Goal: Task Accomplishment & Management: Complete application form

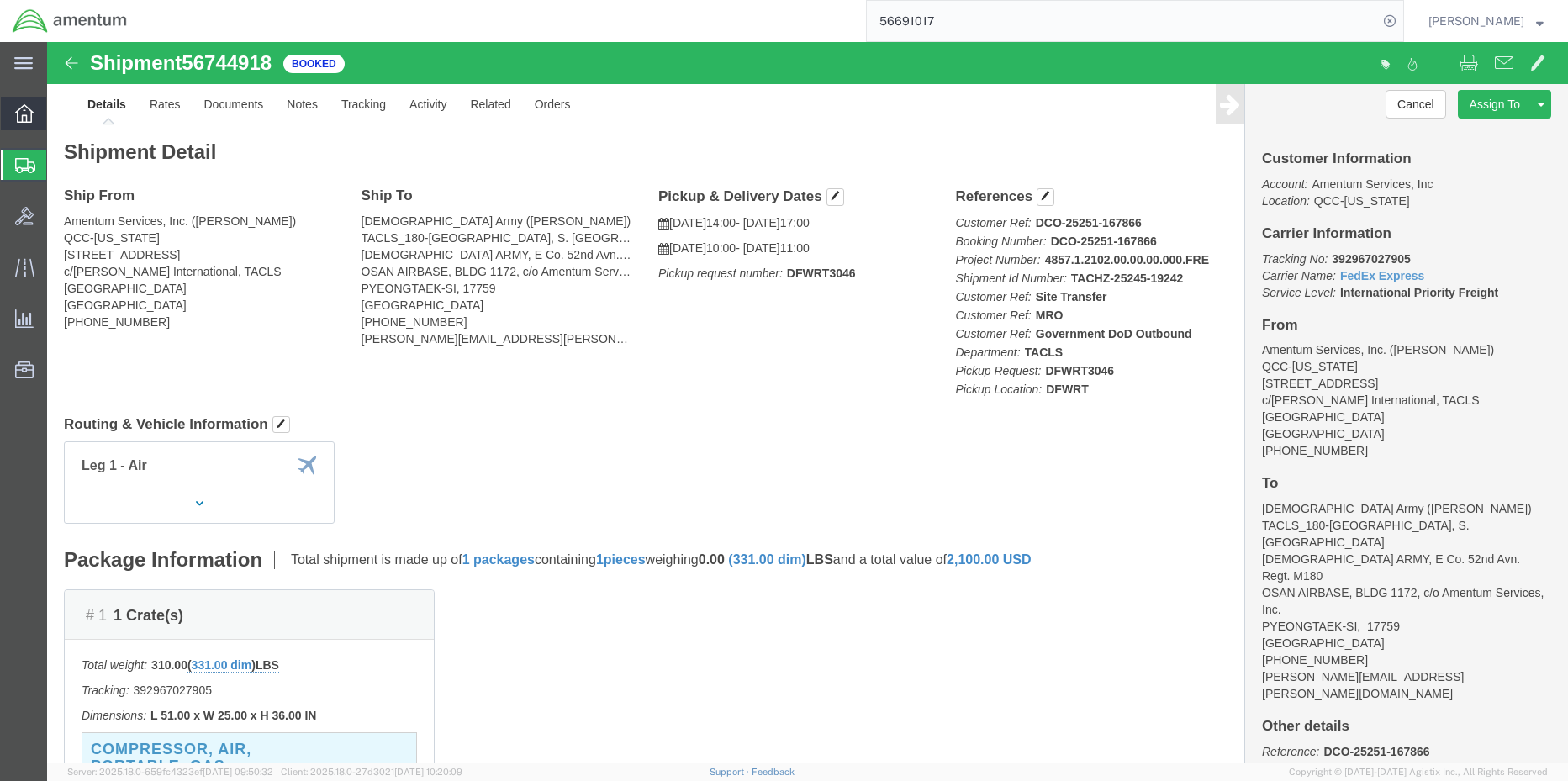
click at [15, 115] on icon at bounding box center [24, 113] width 18 height 18
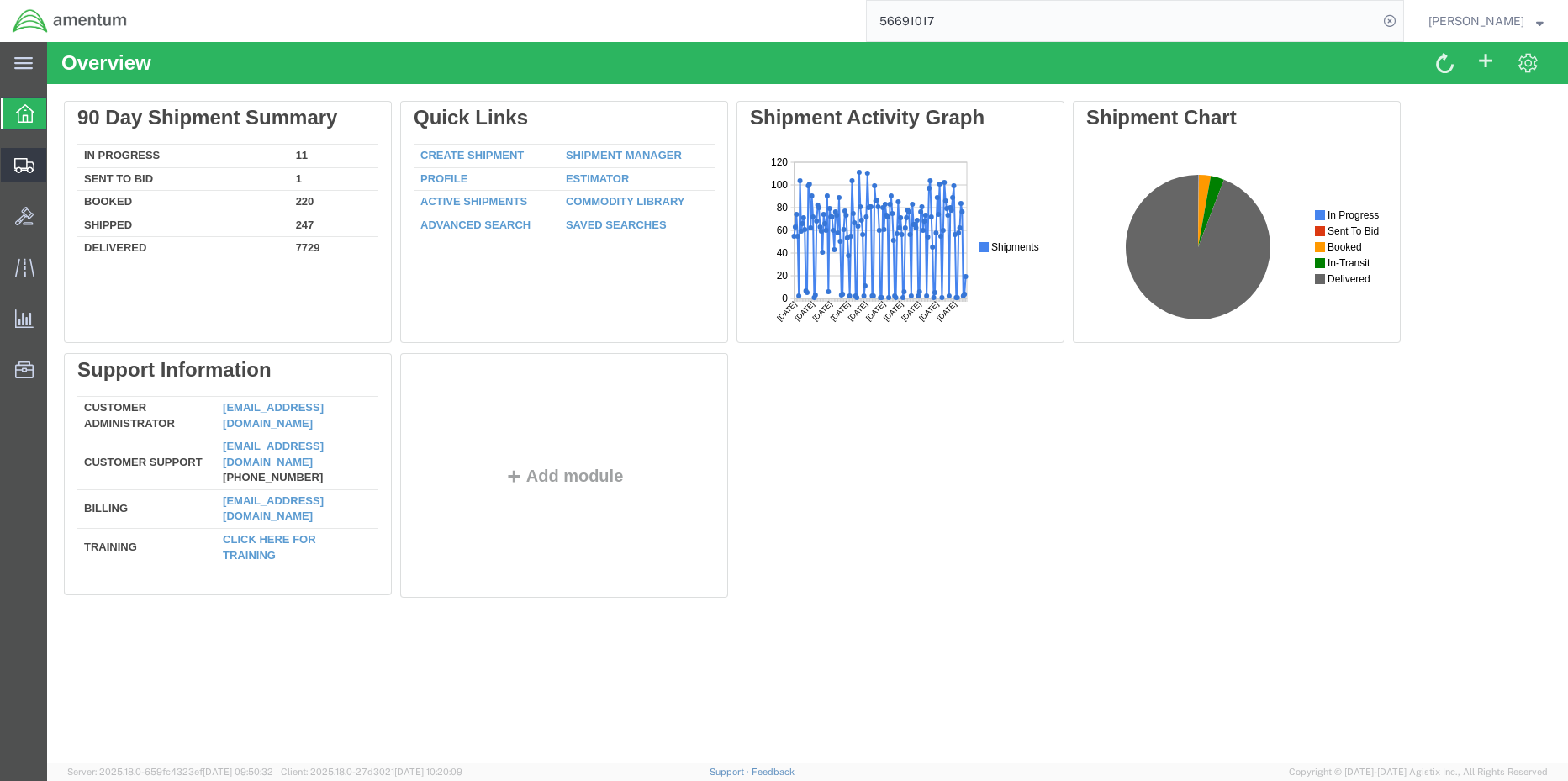
click at [22, 164] on icon at bounding box center [24, 165] width 20 height 15
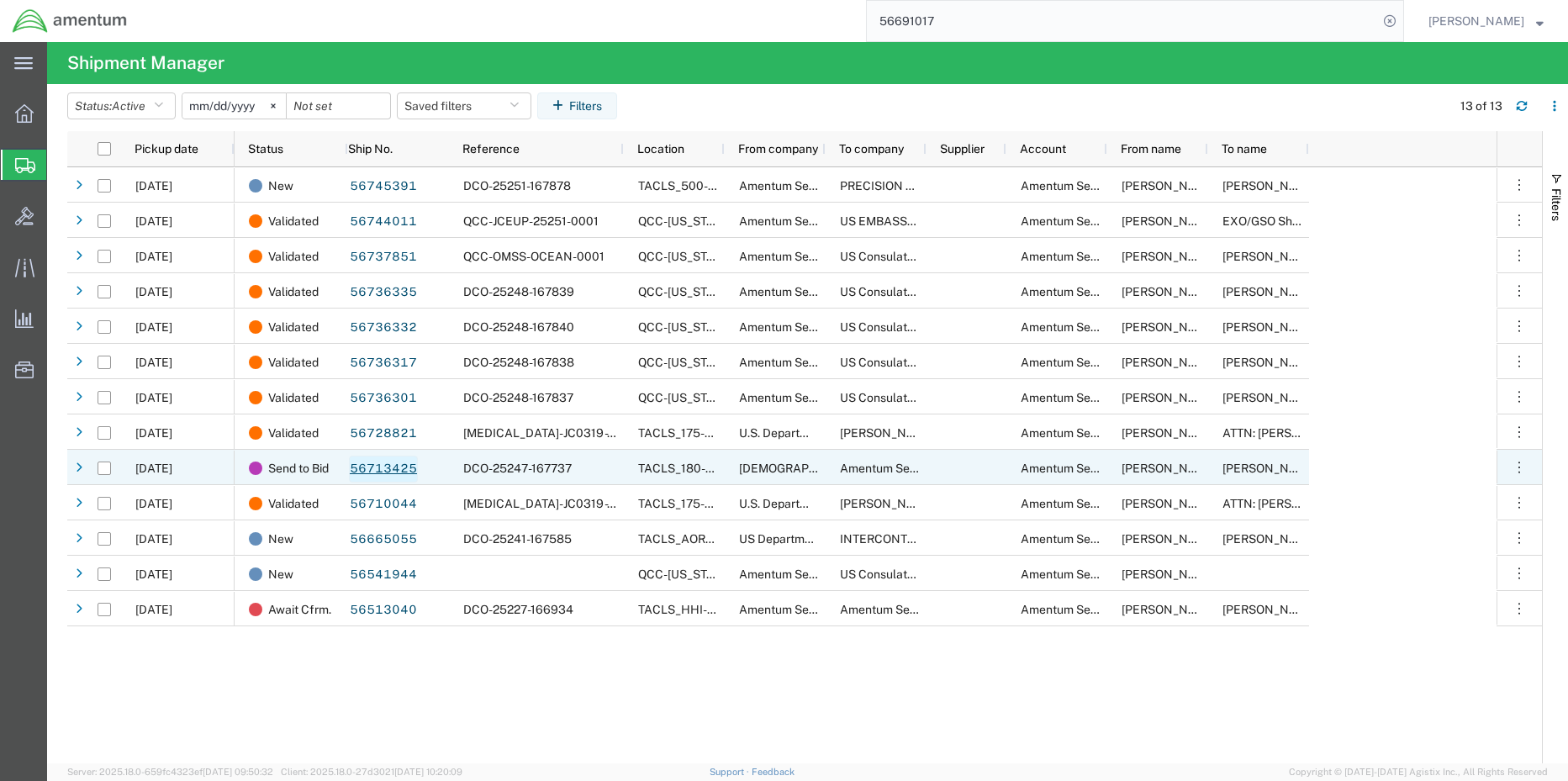
click at [365, 462] on link "56713425" at bounding box center [383, 469] width 69 height 27
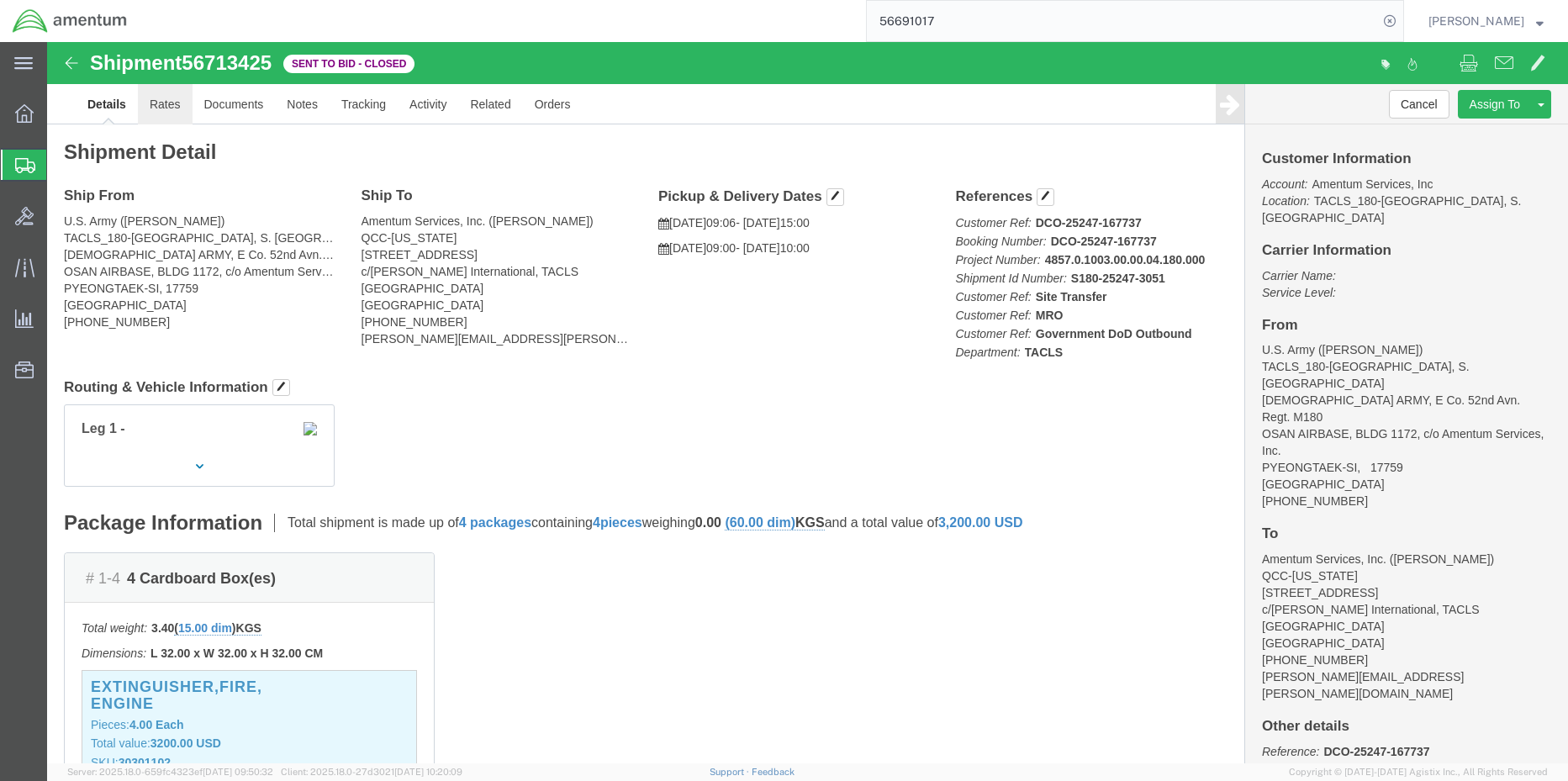
click link "Rates"
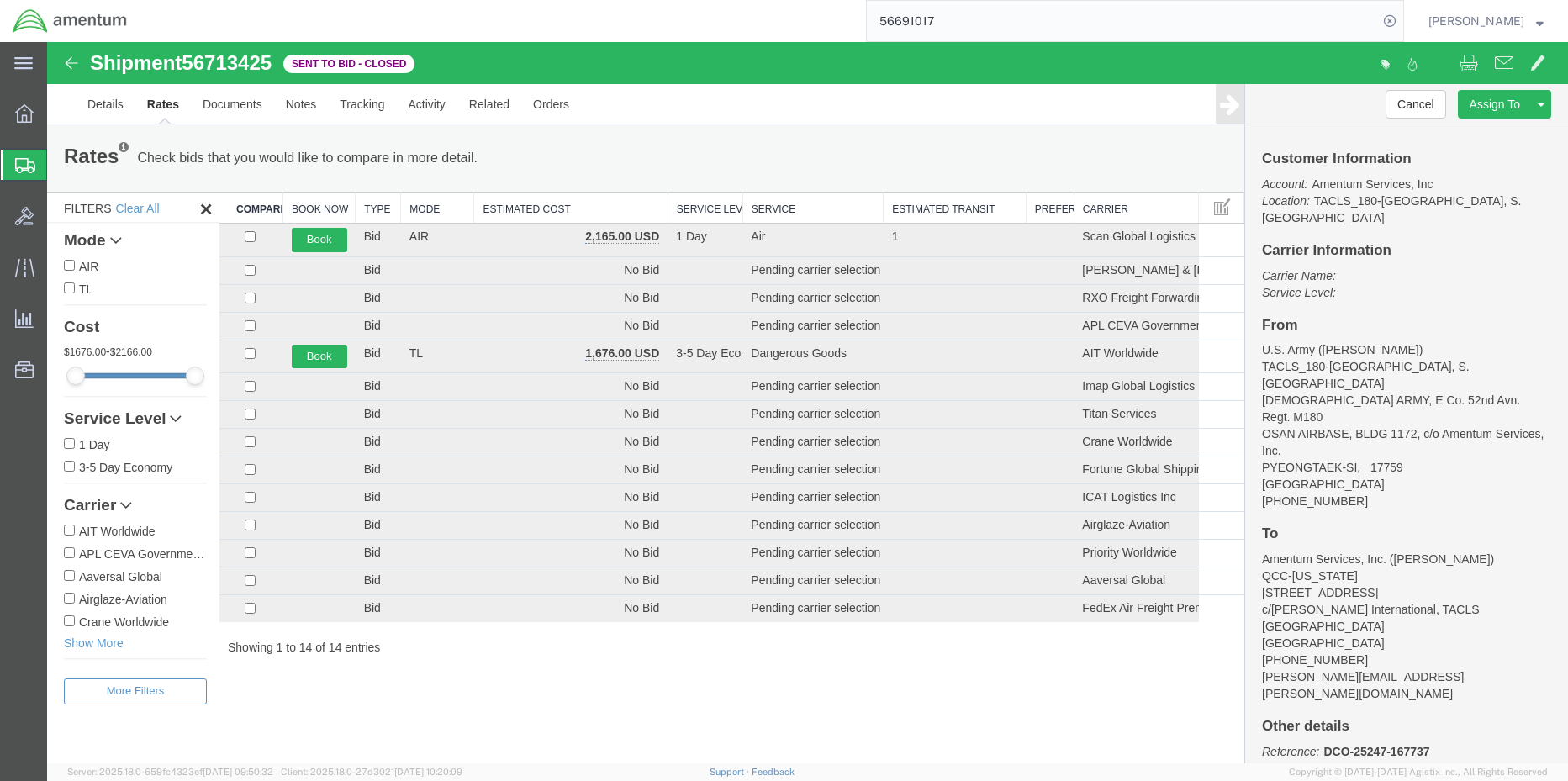
drag, startPoint x: 1400, startPoint y: 744, endPoint x: 794, endPoint y: 820, distance: 610.7
click at [21, 113] on icon at bounding box center [24, 113] width 18 height 18
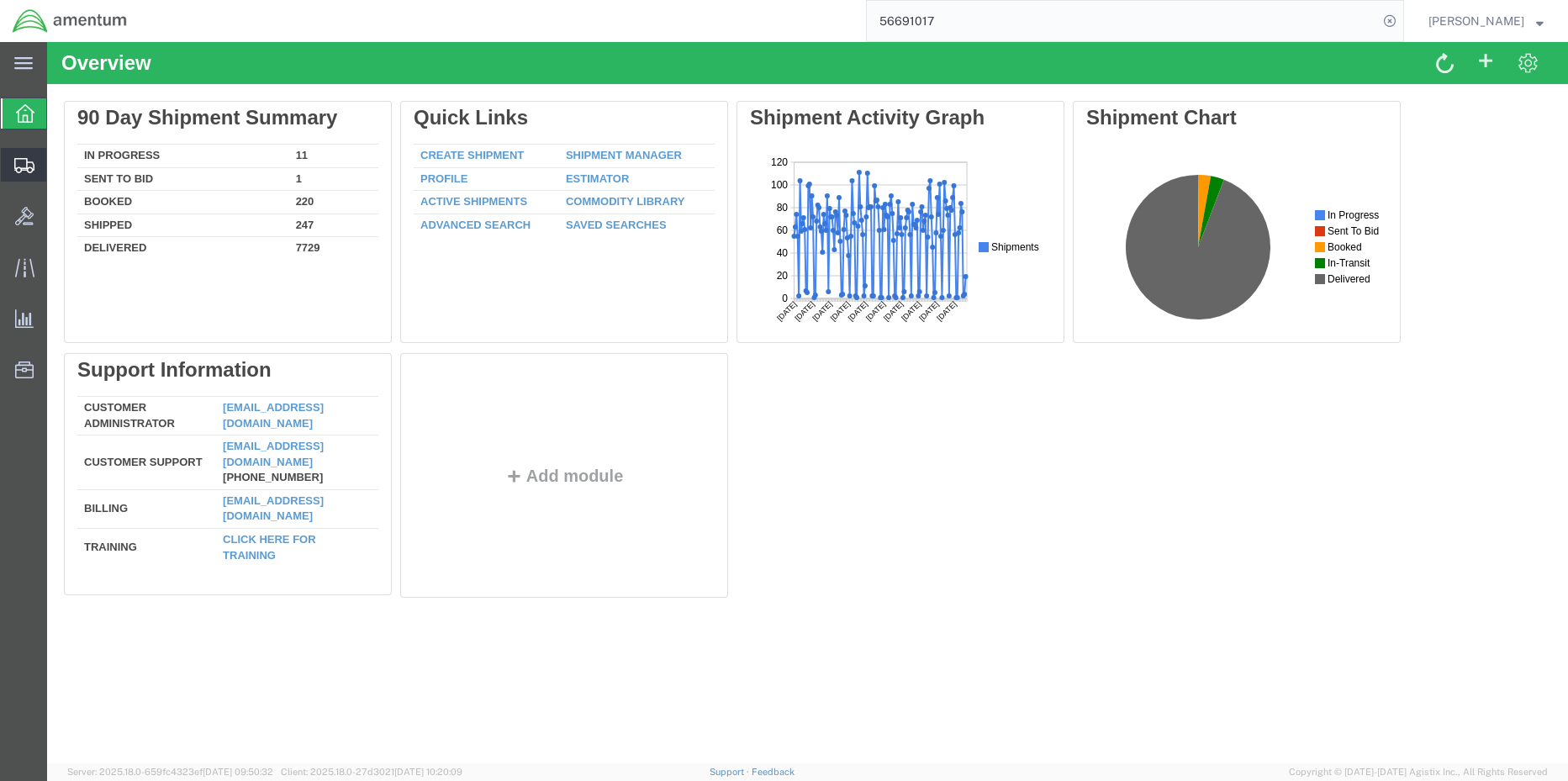
click at [16, 160] on icon at bounding box center [24, 165] width 20 height 15
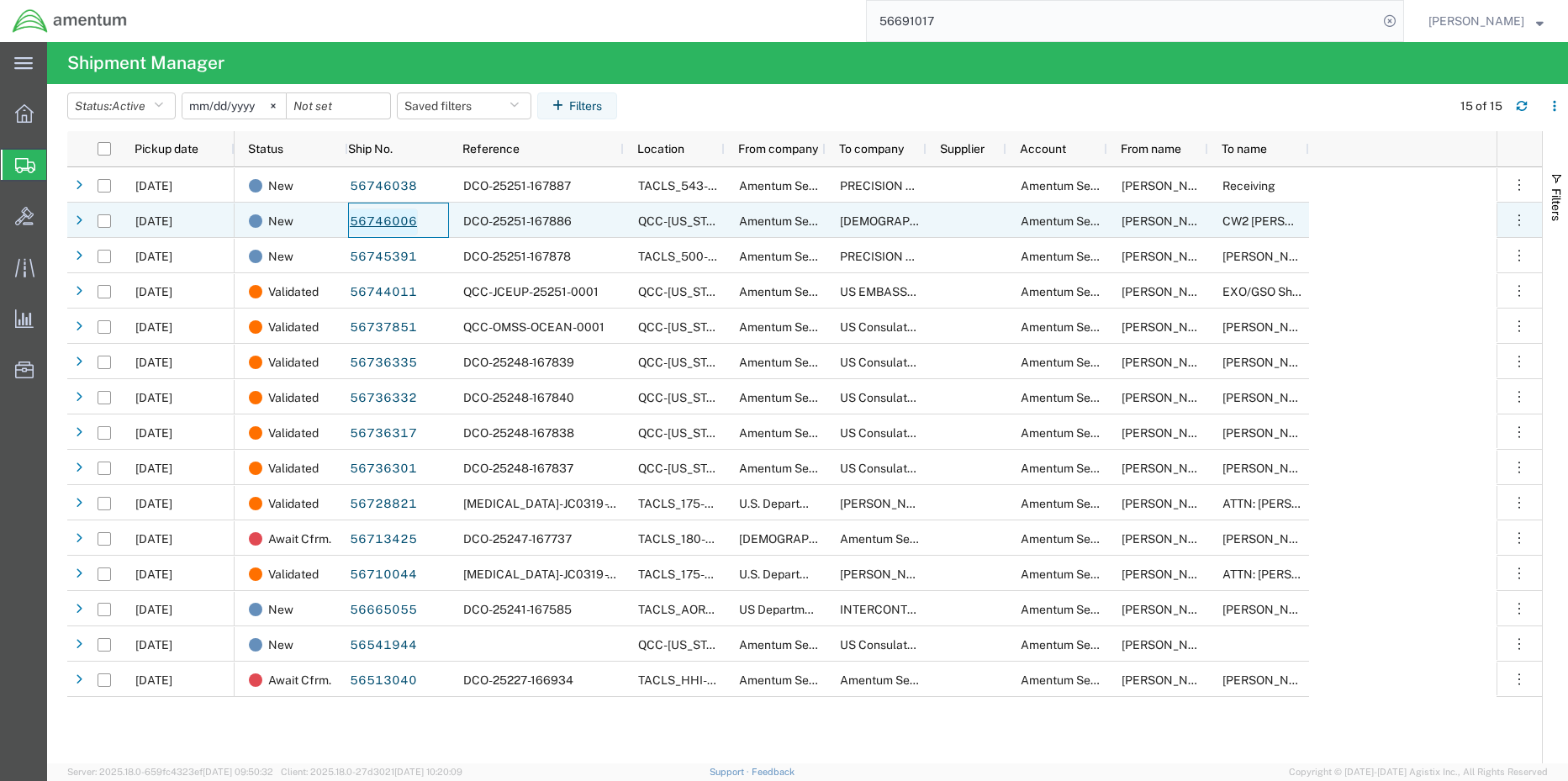
click at [361, 227] on link "56746006" at bounding box center [383, 221] width 69 height 27
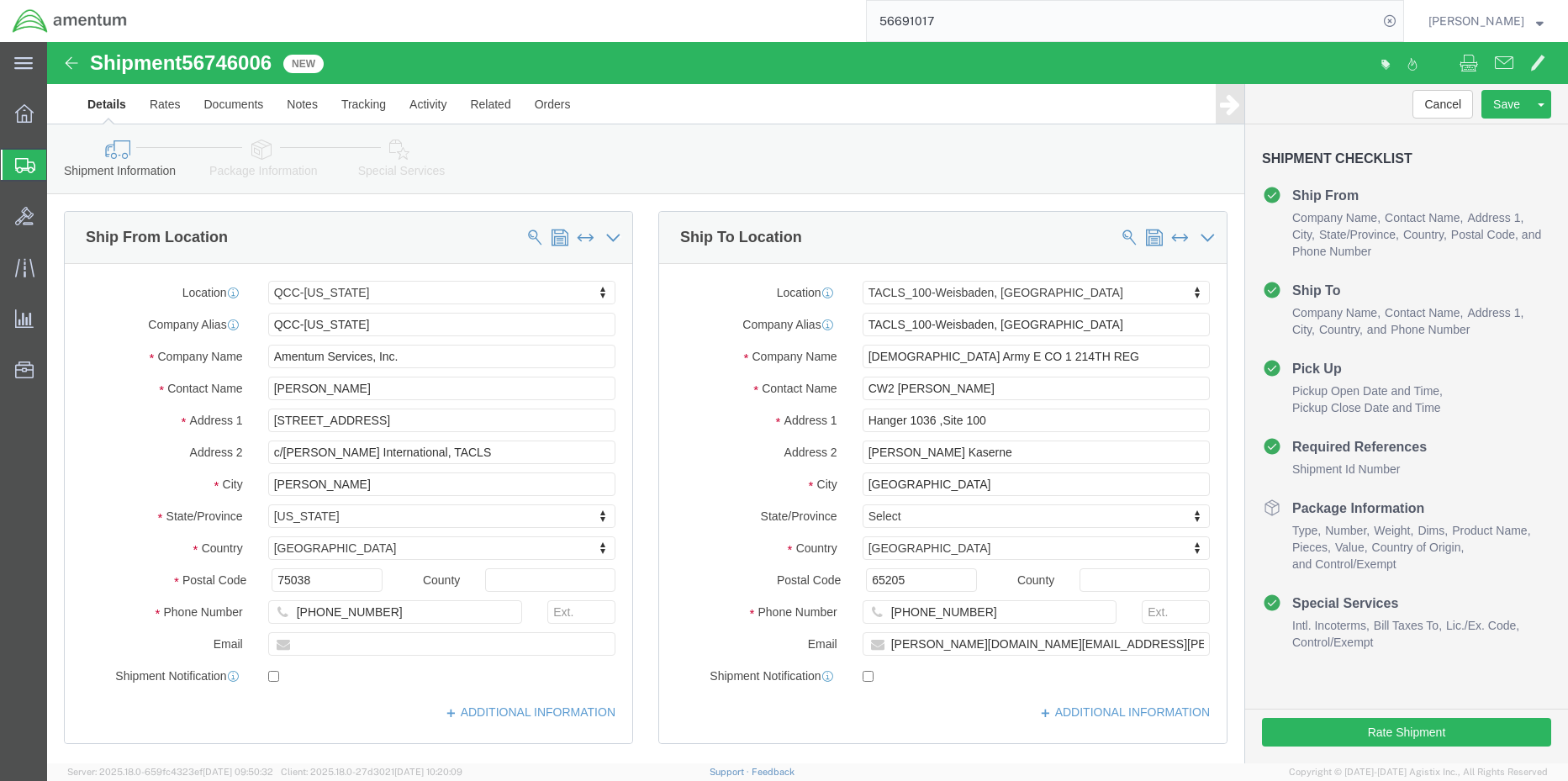
select select "42668"
select select "42677"
click link "Package Information"
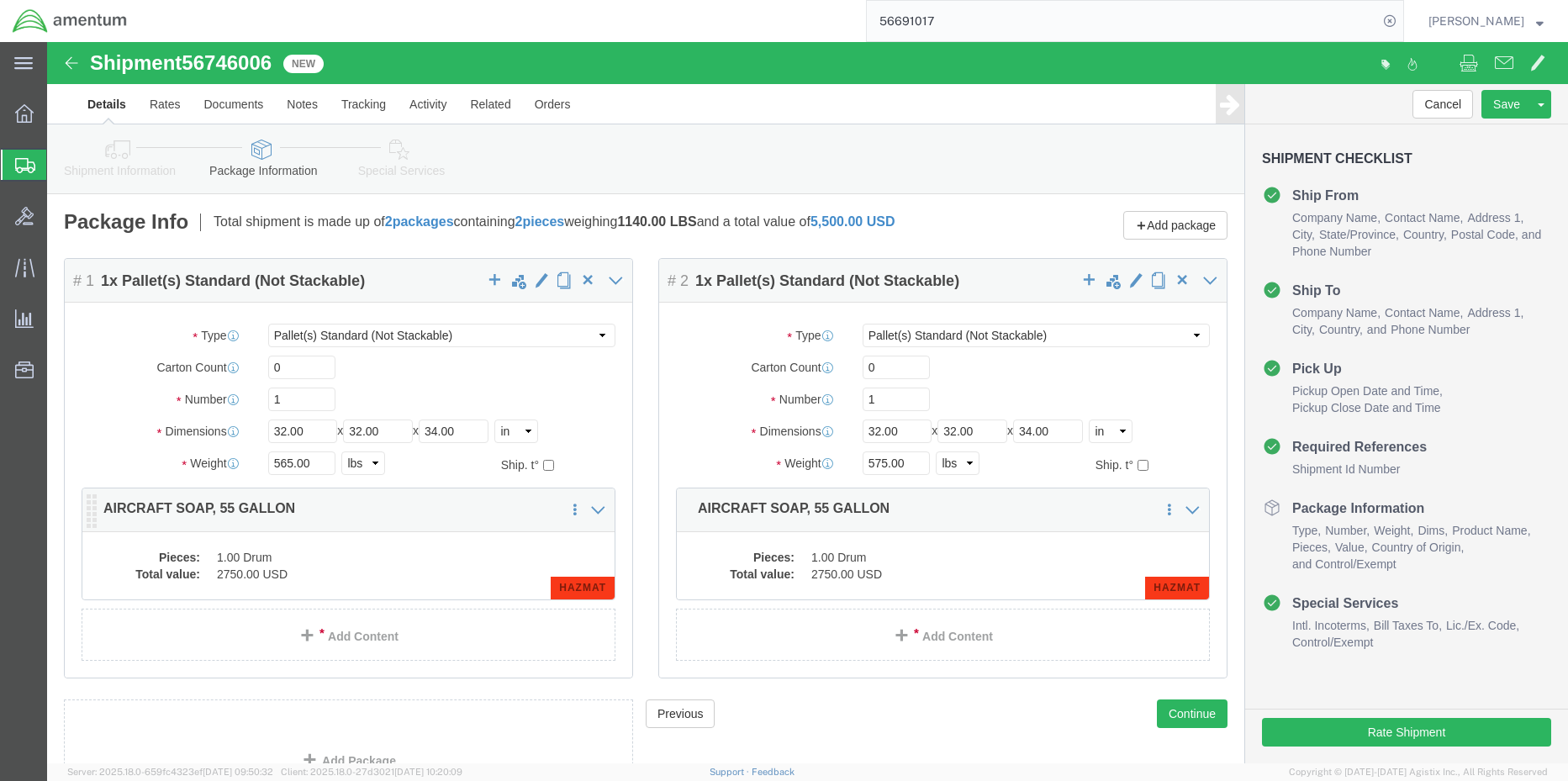
click dd "2750.00 USD"
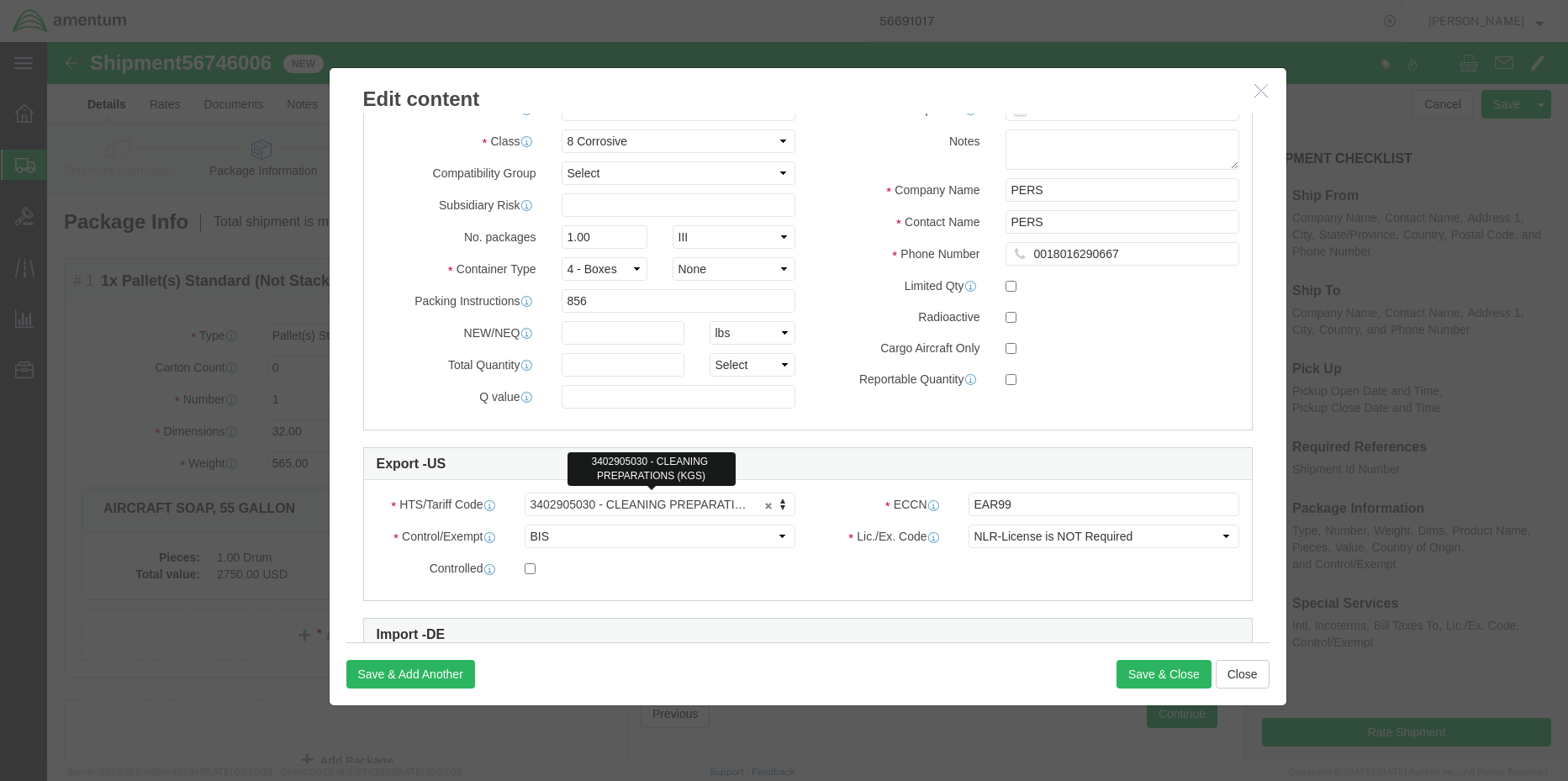
scroll to position [589, 0]
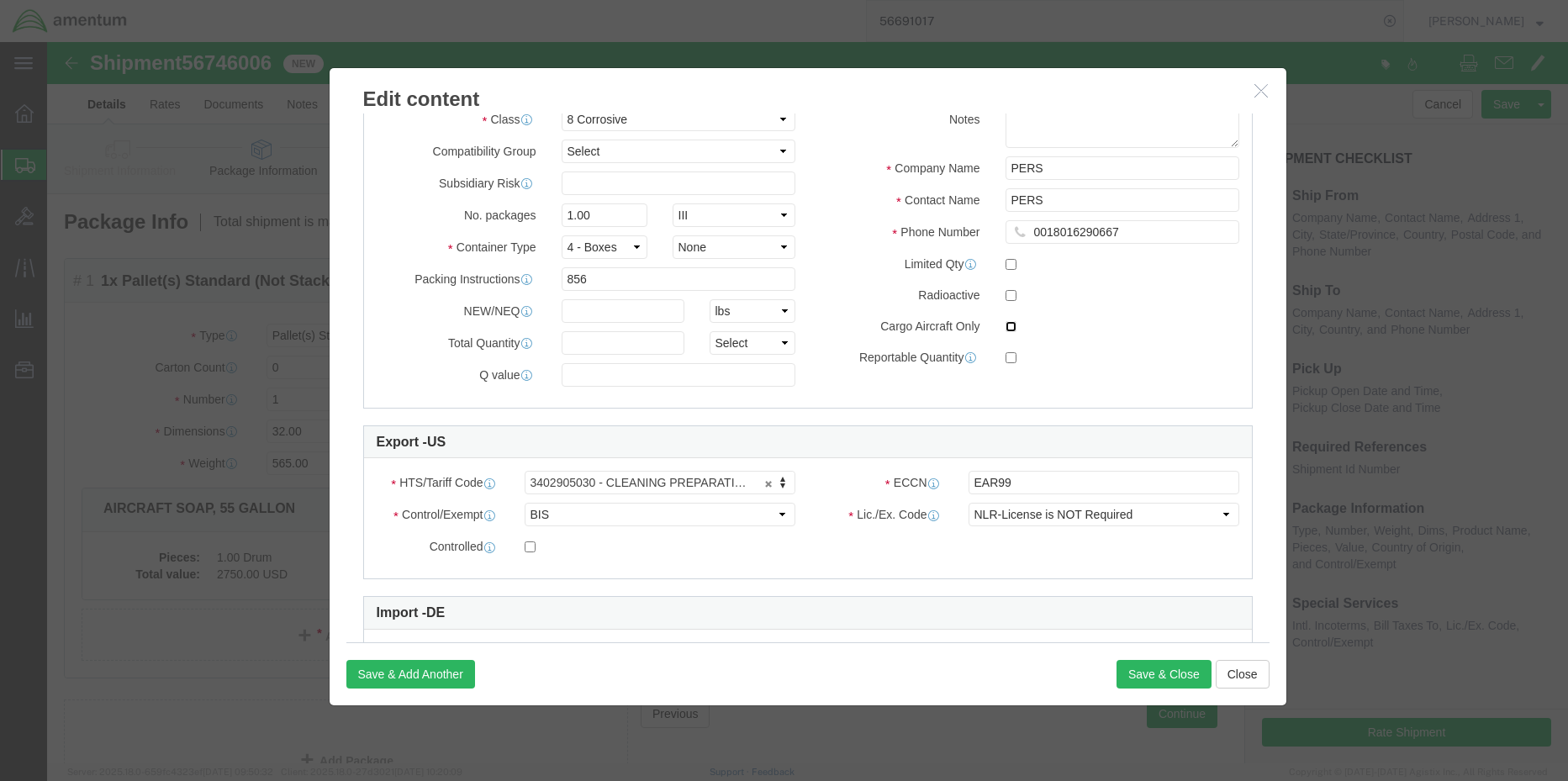
click input "checkbox"
checkbox input "true"
click input "text"
type input "52.1"
click select "Select kgs lbs"
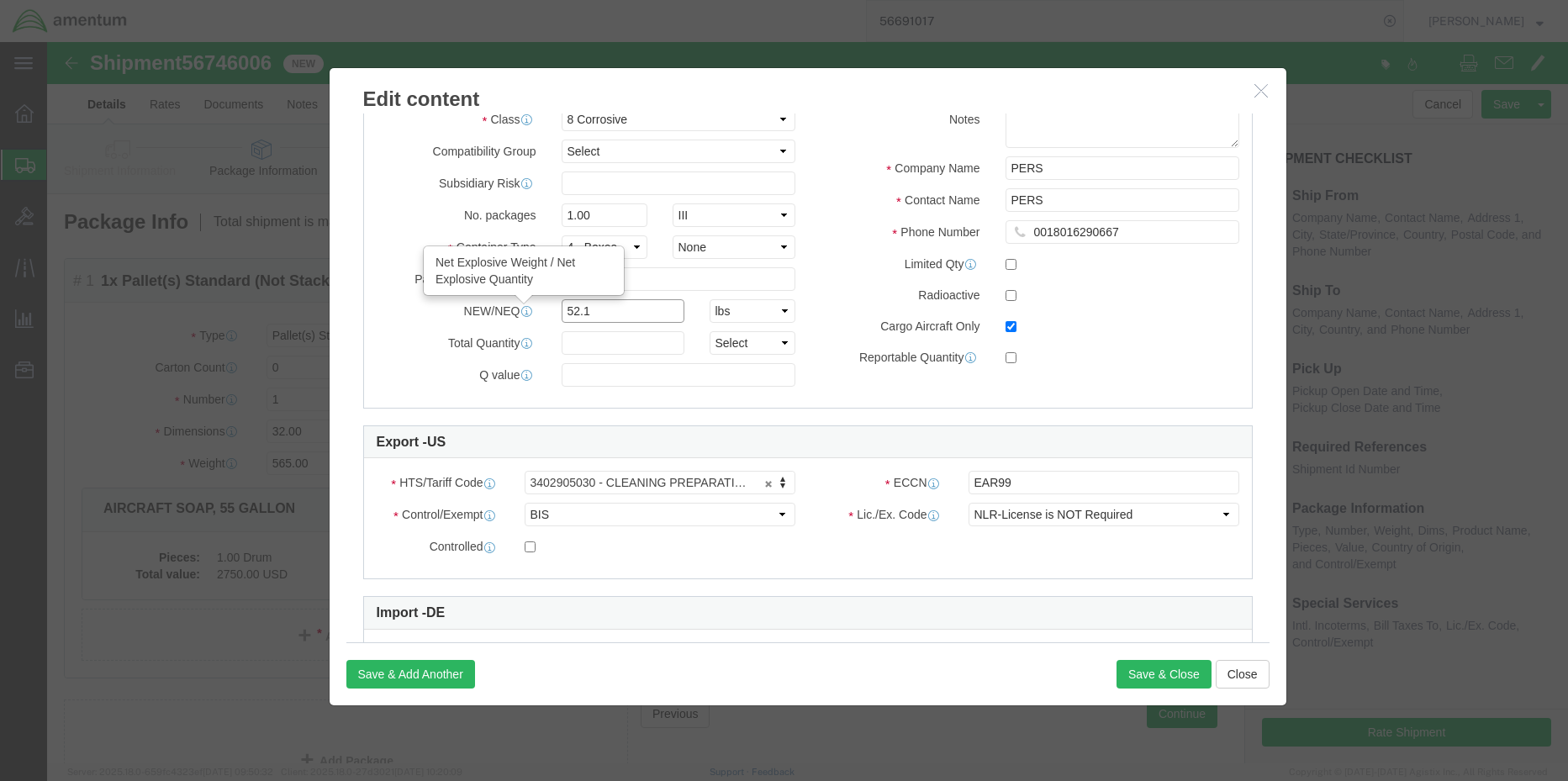
drag, startPoint x: 566, startPoint y: 268, endPoint x: 467, endPoint y: 250, distance: 100.6
click div "NEW/NEQ Net Explosive Weight / Net Explosive Quantity 52.1 Select kgs lbs"
click input "text"
type input "52.1"
select select "L"
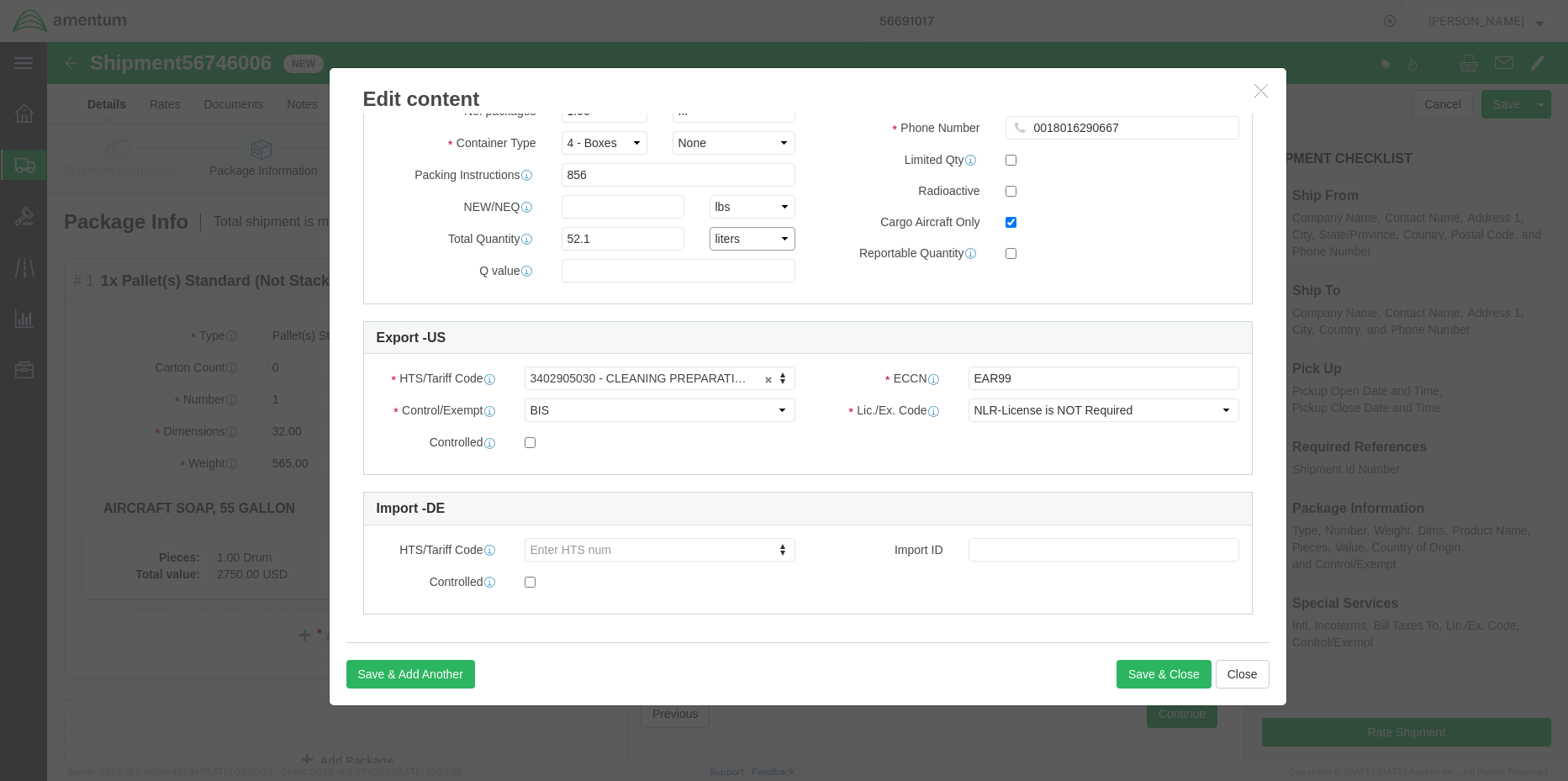
scroll to position [703, 0]
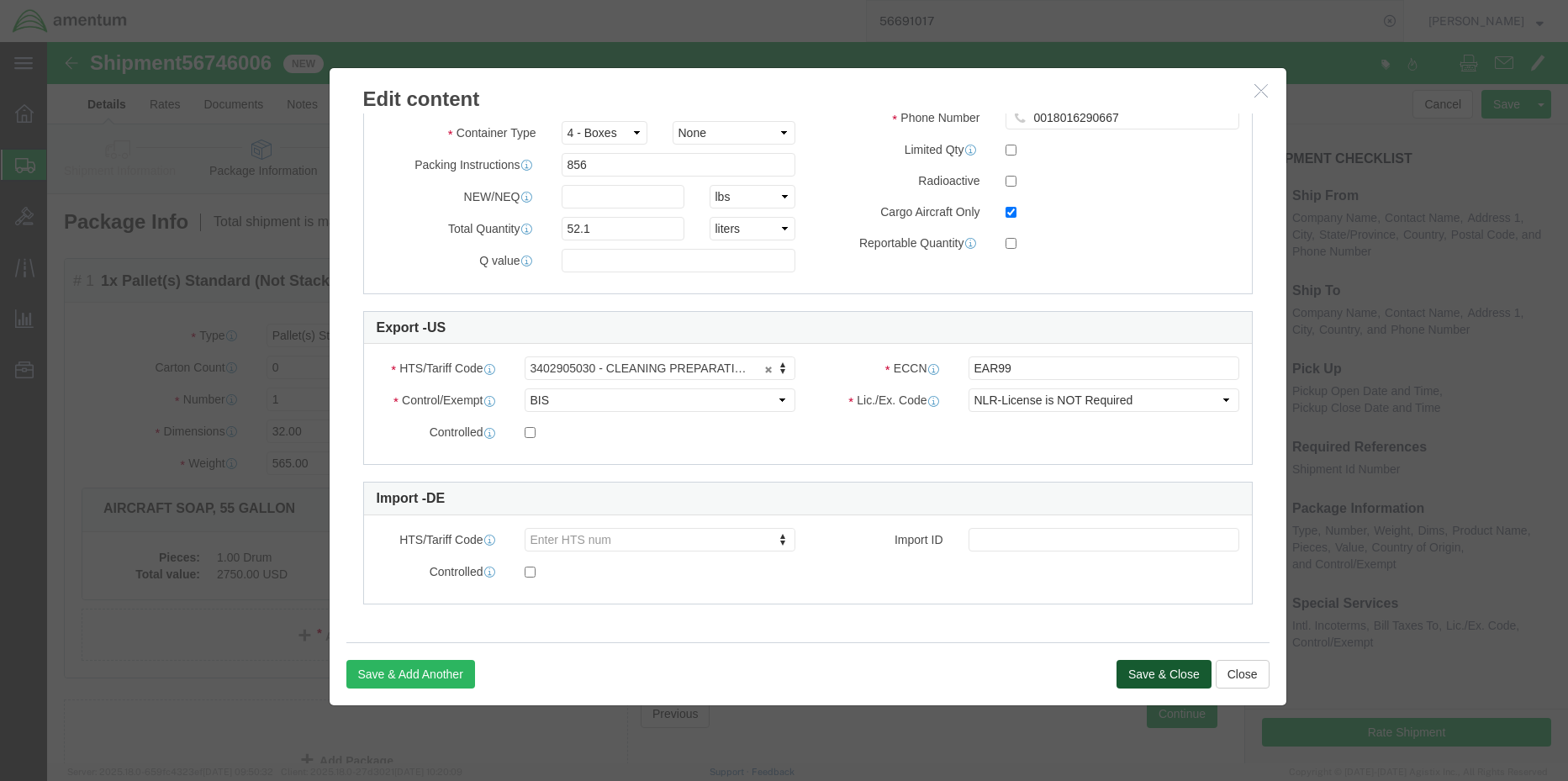
click button "Save & Close"
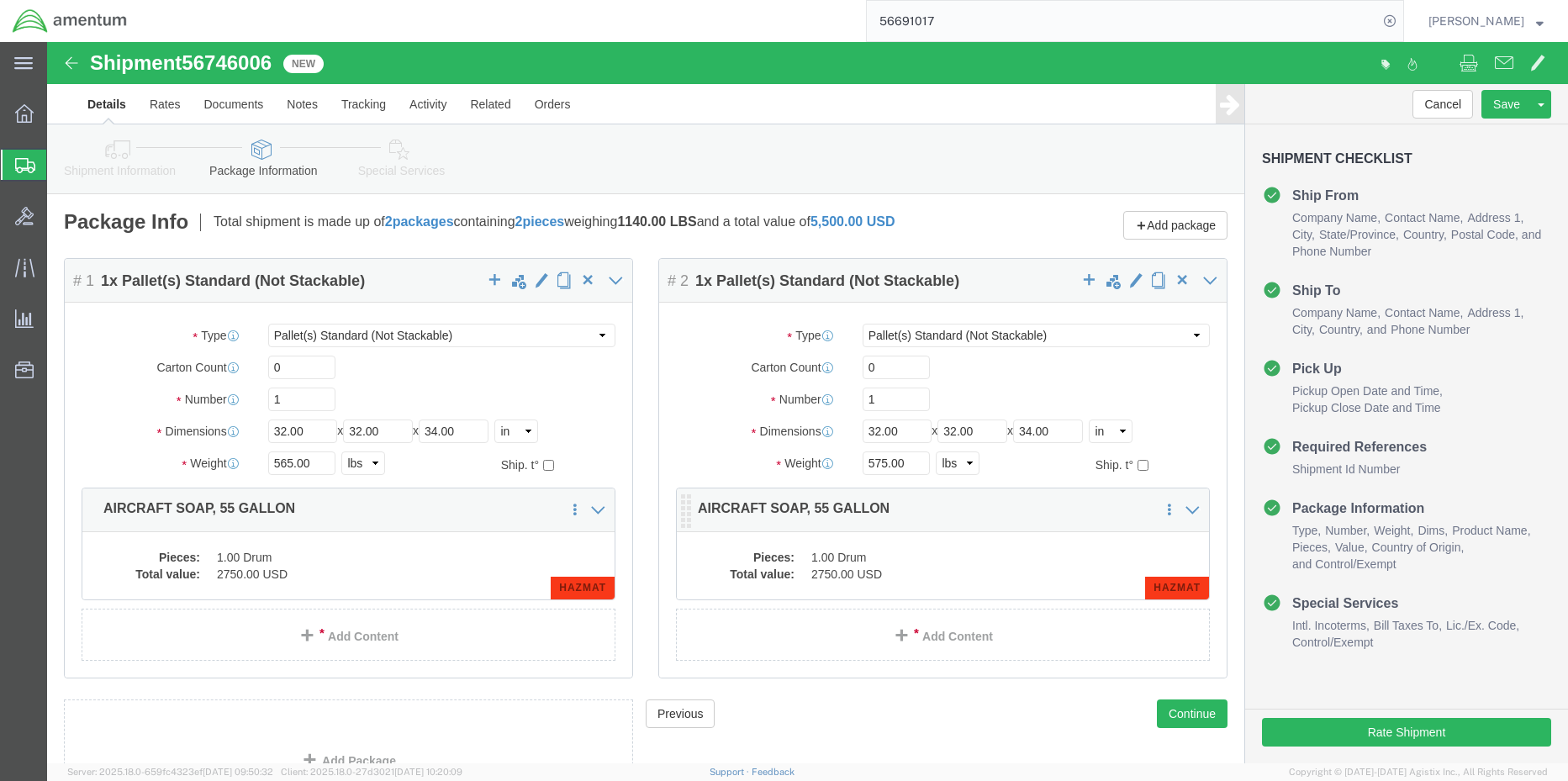
click dd "2750.00 USD"
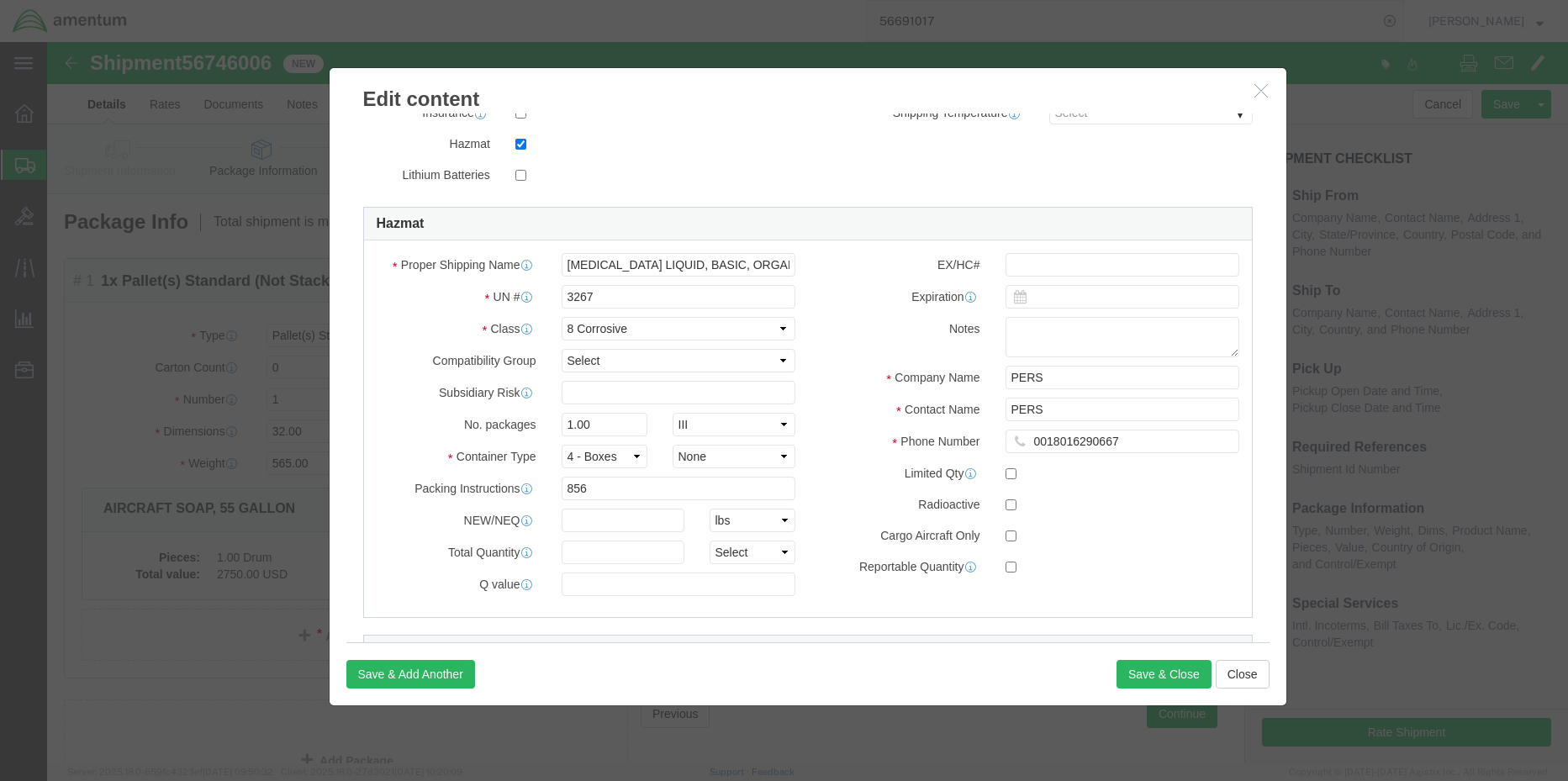
scroll to position [505, 0]
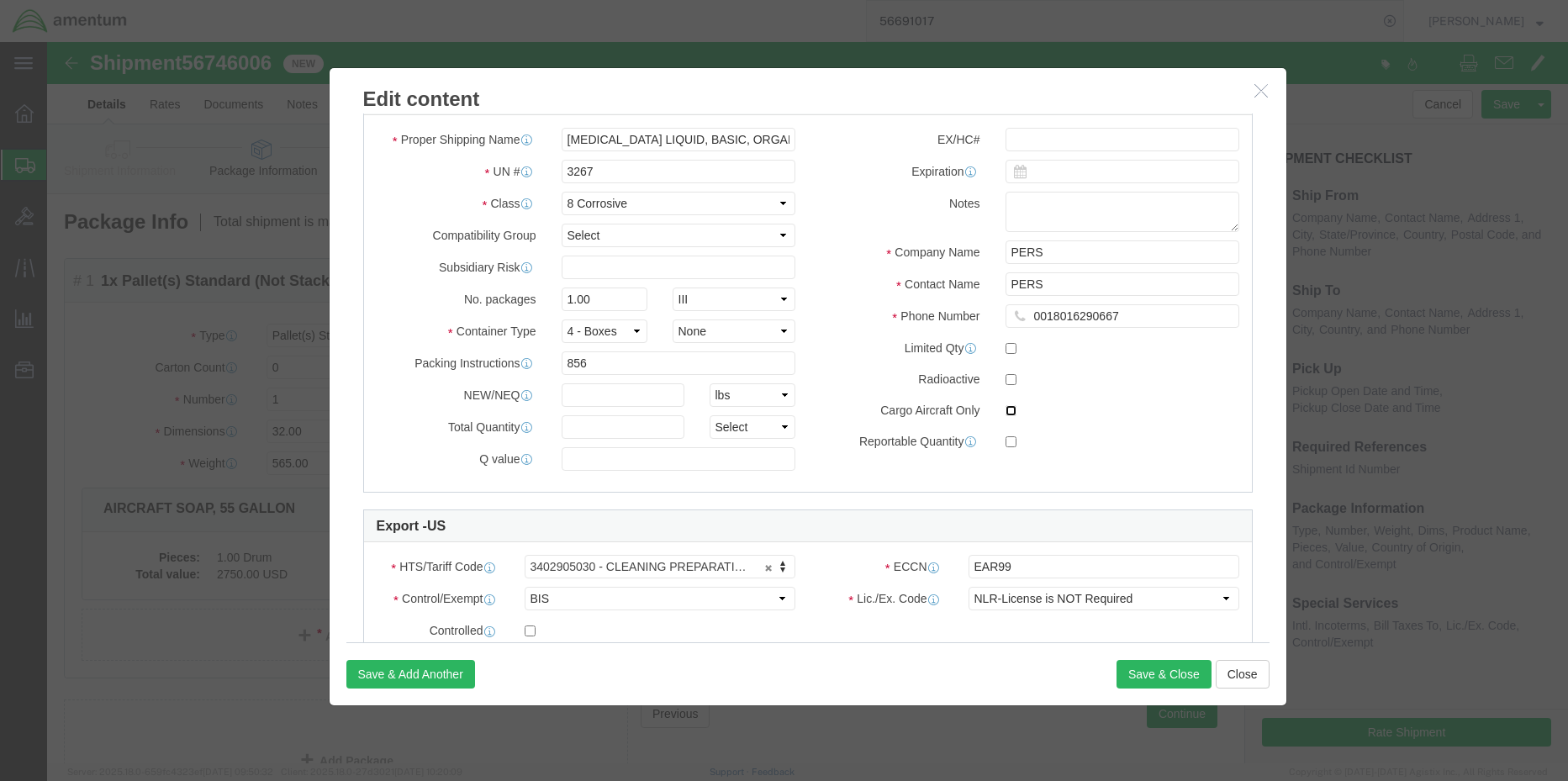
click input "checkbox"
checkbox input "true"
click select "Container Material A - Steel (all types and surface treatments) B - Aluminum C …"
select select "PLASTIC_MATERIAL"
click select "Container Material A - Steel (all types and surface treatments) B - Aluminum C …"
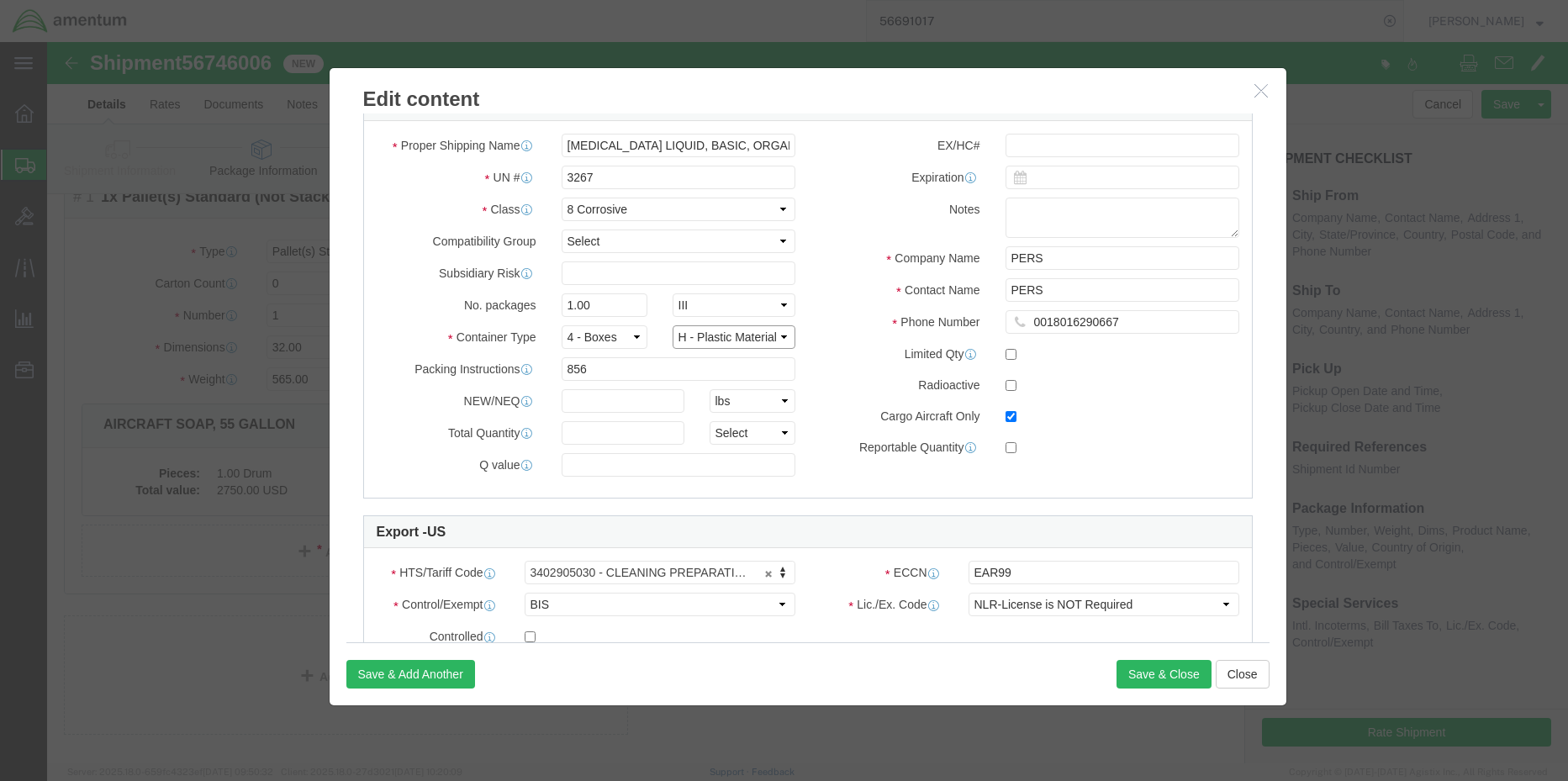
scroll to position [450, 0]
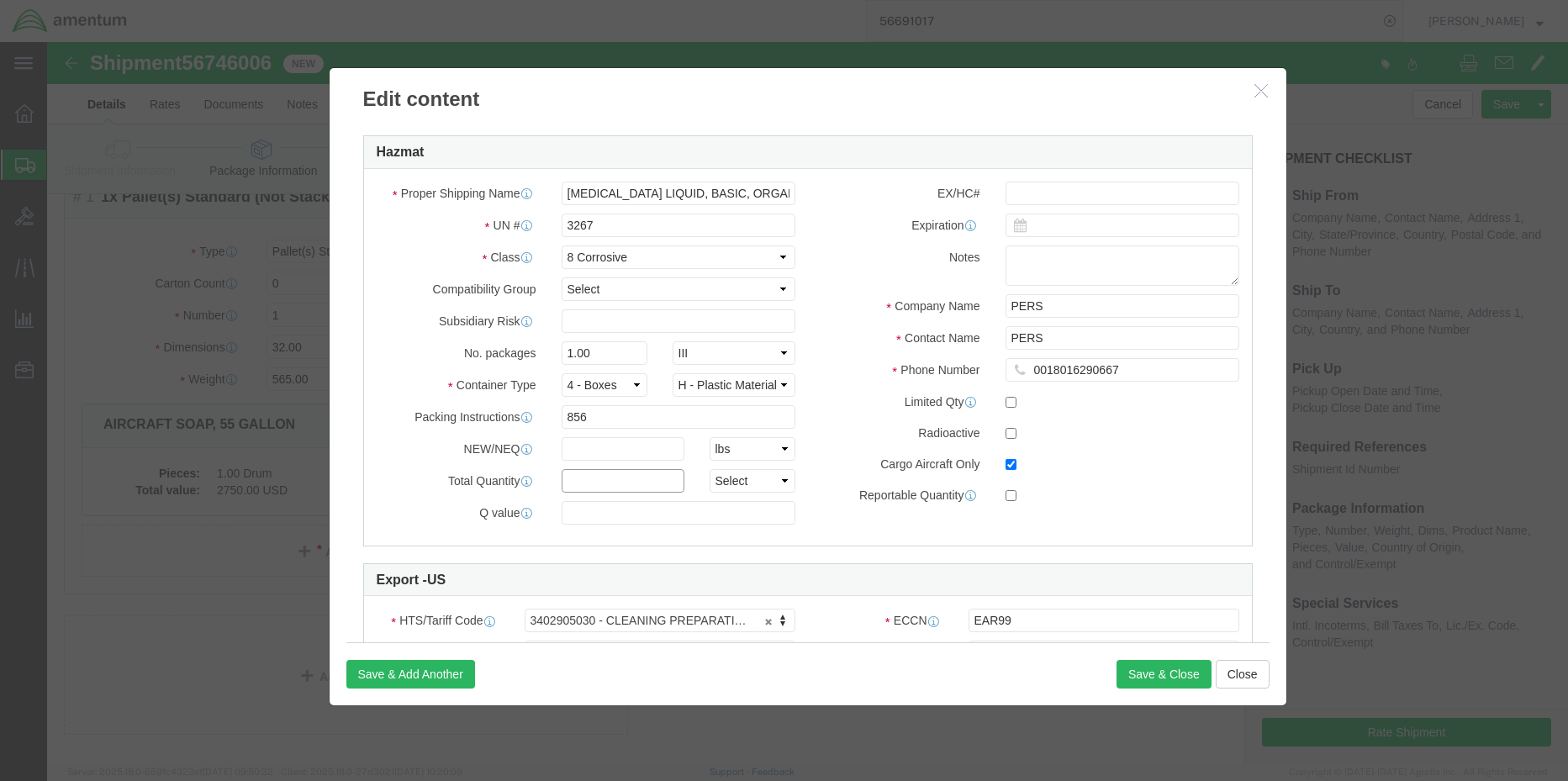
click input "text"
type input "52.1"
type input "L"
select select "L"
click button "Save & Close"
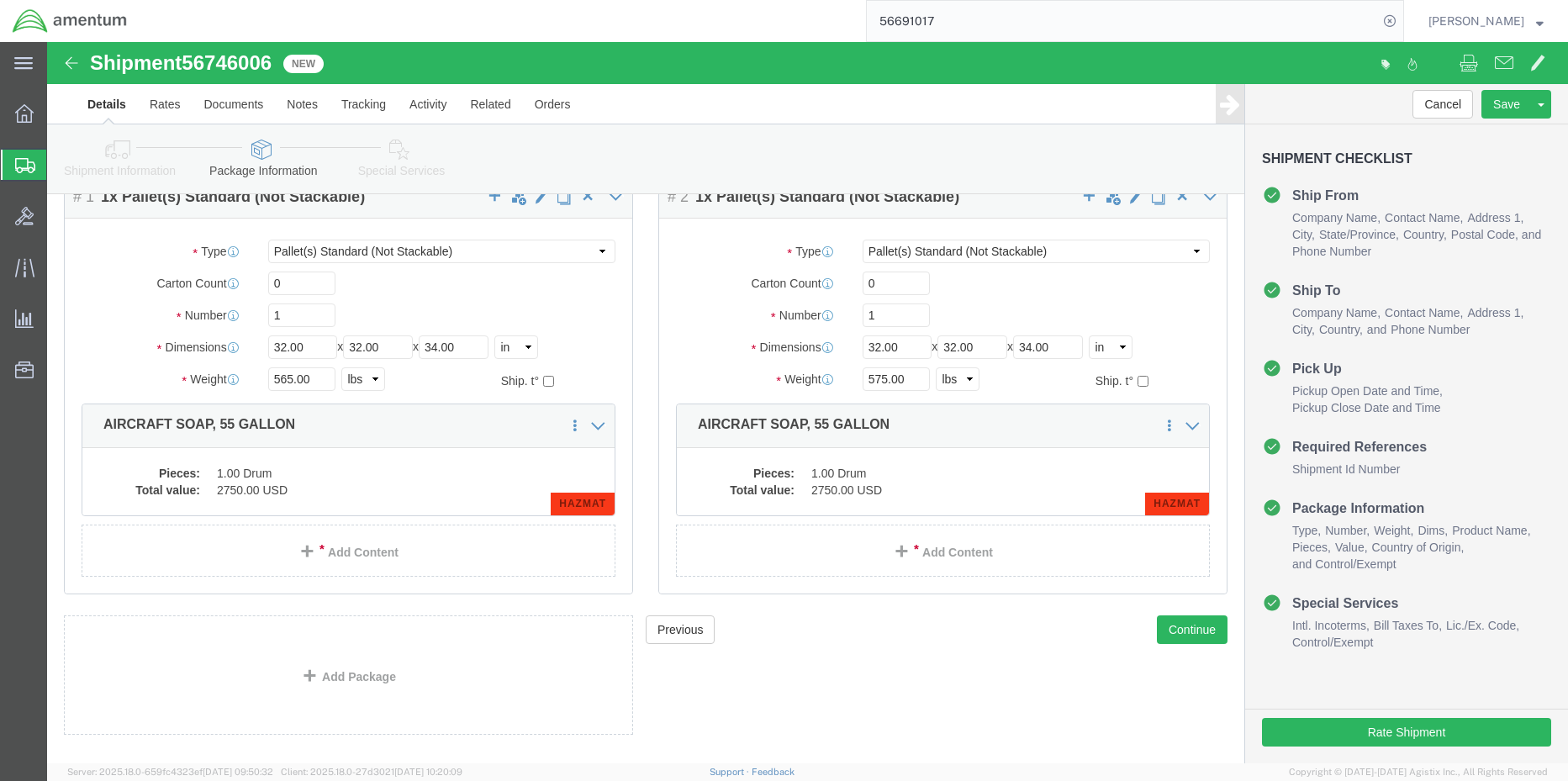
click div "Pieces: 1.00 Drum Total value: 2750.00 USD HAZMAT"
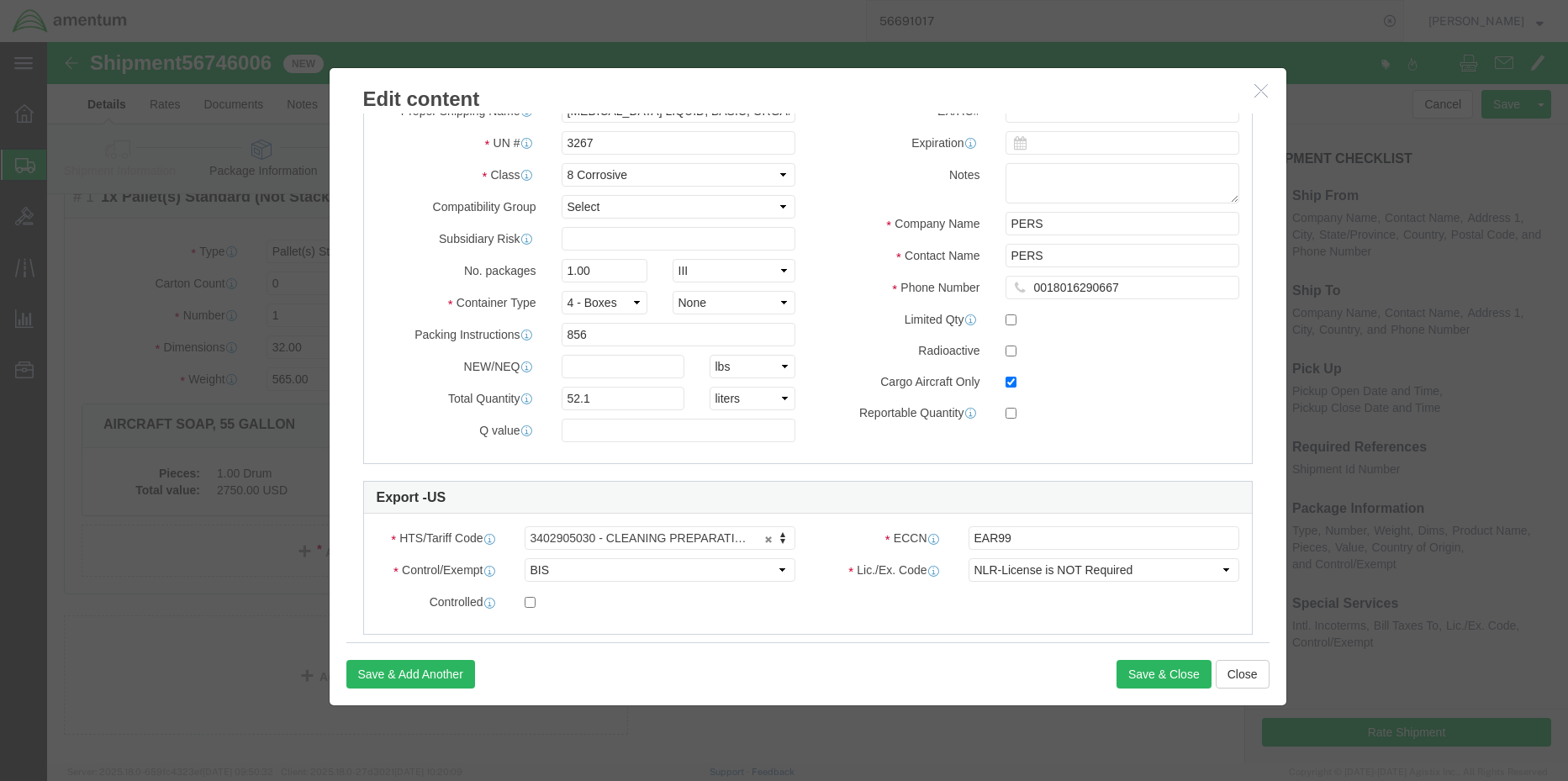
scroll to position [505, 0]
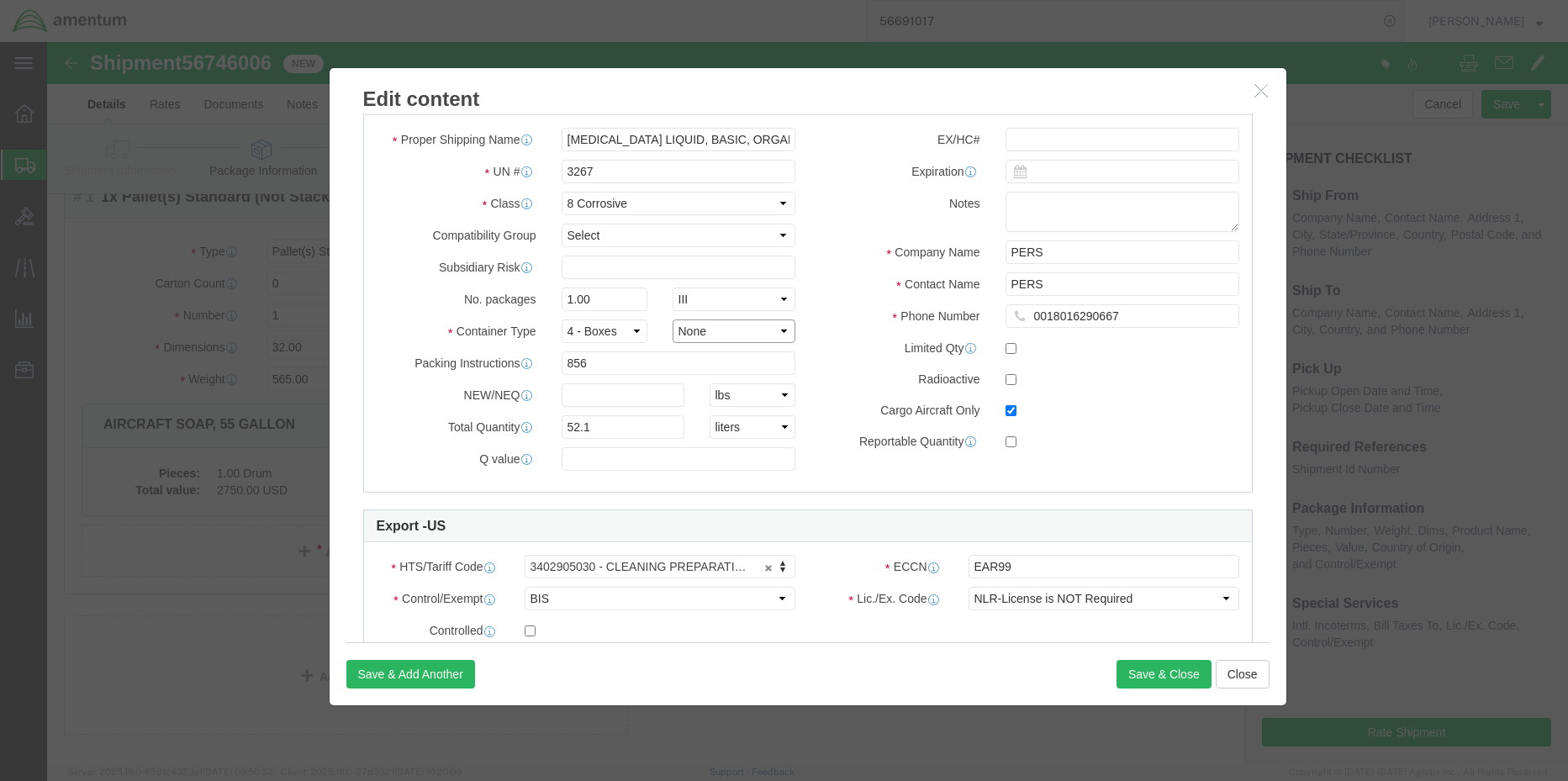
click select "Container Material A - Steel (all types and surface treatments) B - Aluminum C …"
click select "Select 1 - Drums 2 - Reserved 3 - Jerricans 4 - Boxes 5 - Bags 6 - Composite Pa…"
select select "DRUMS"
click select "Select 1 - Drums 2 - Reserved 3 - Jerricans 4 - Boxes 5 - Bags 6 - Composite Pa…"
click select "Container Material A - Steel (all types and surface treatments) B - Aluminum C …"
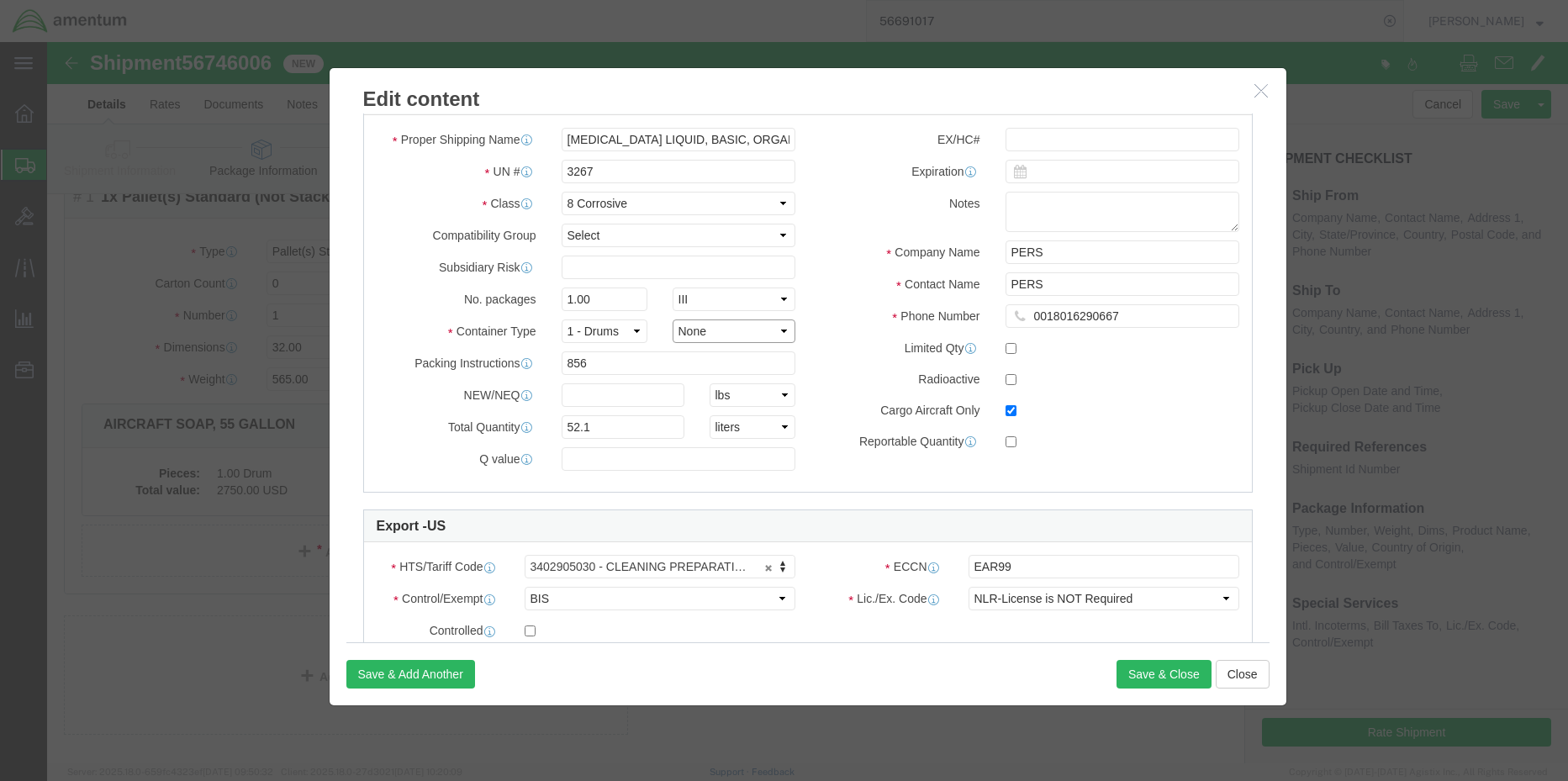
select select "PLASTIC_MATERIAL"
click select "Container Material A - Steel (all types and surface treatments) B - Aluminum C …"
click button "Save & Close"
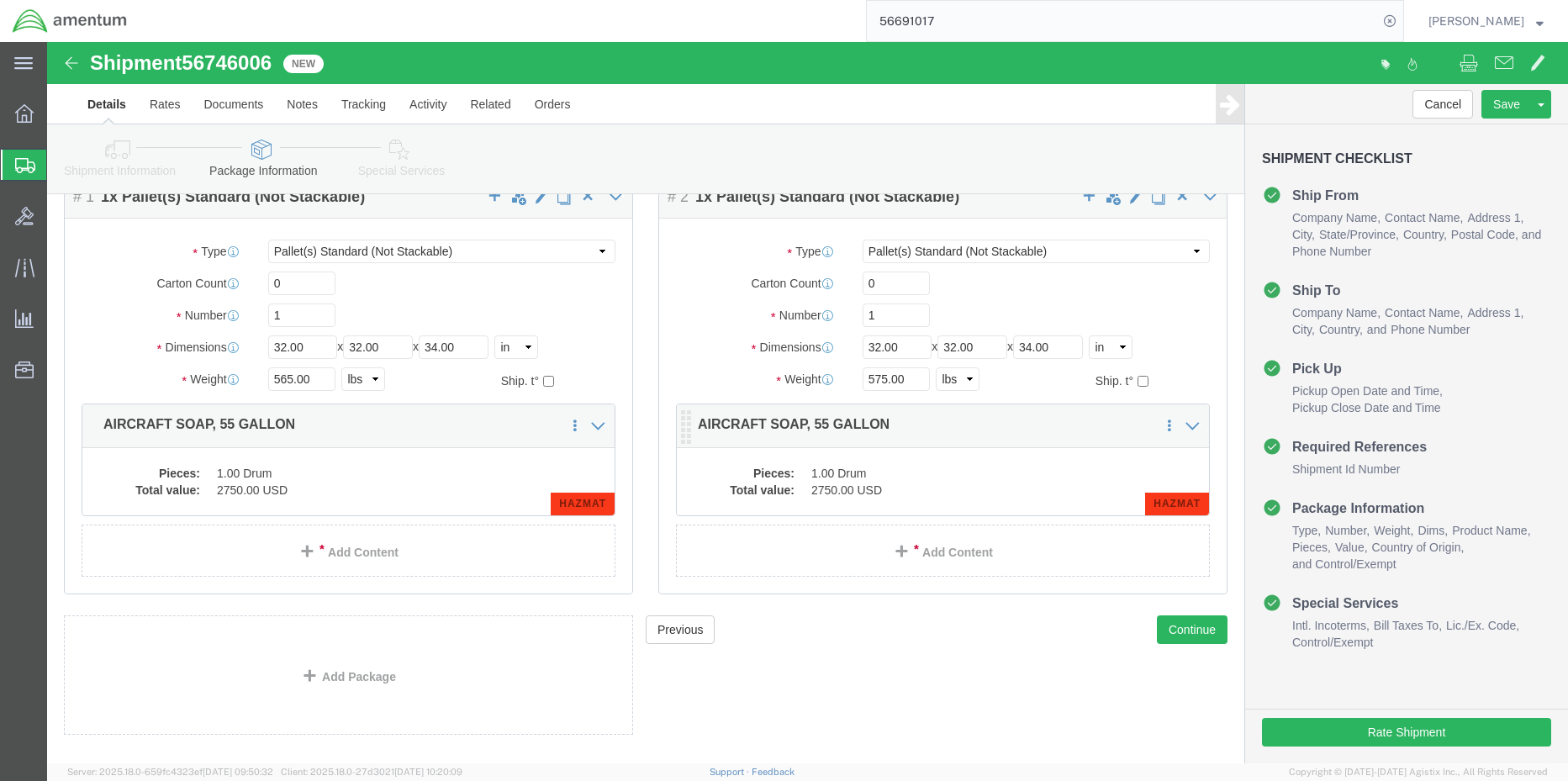
click dt "Total value:"
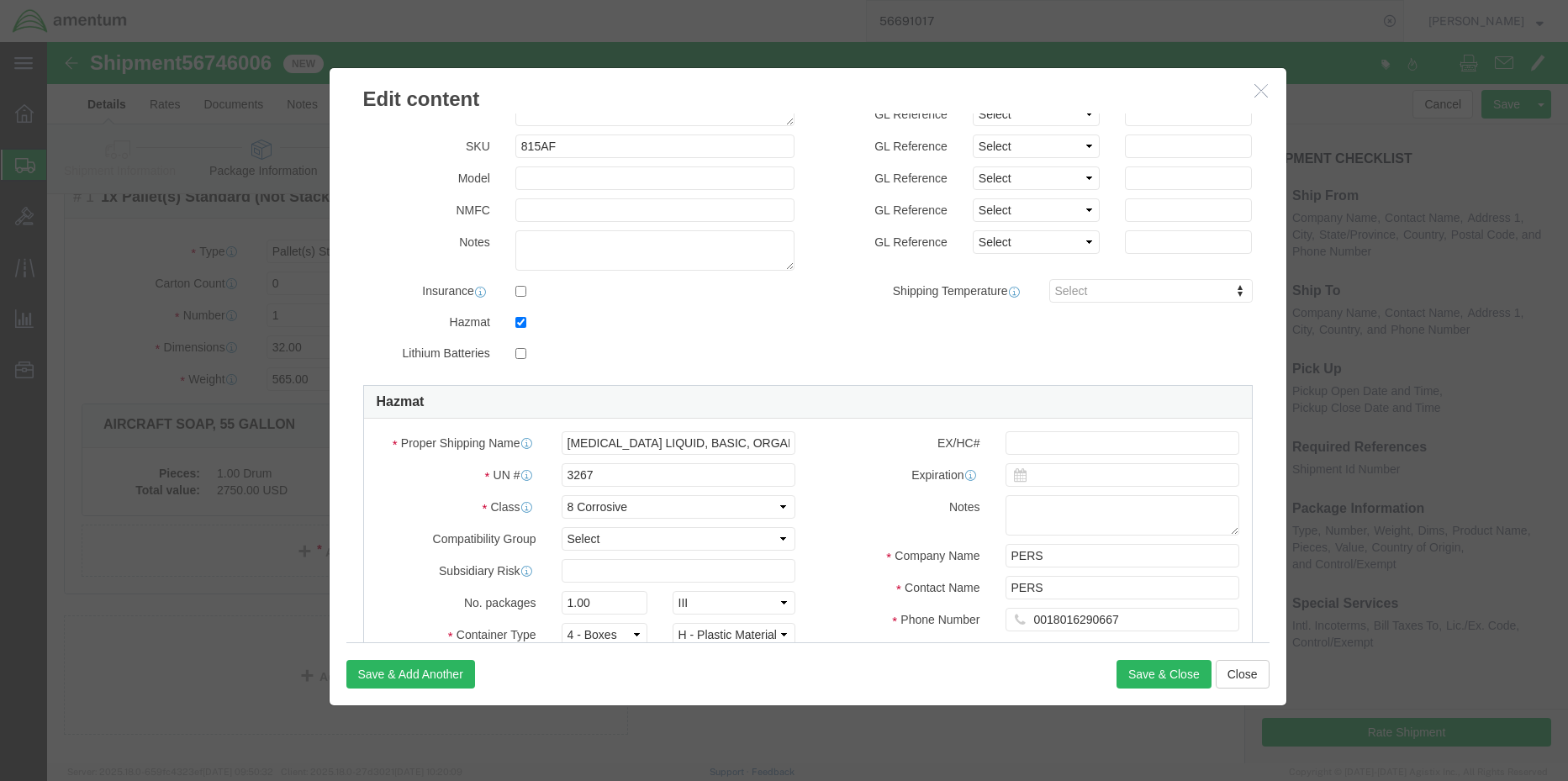
scroll to position [337, 0]
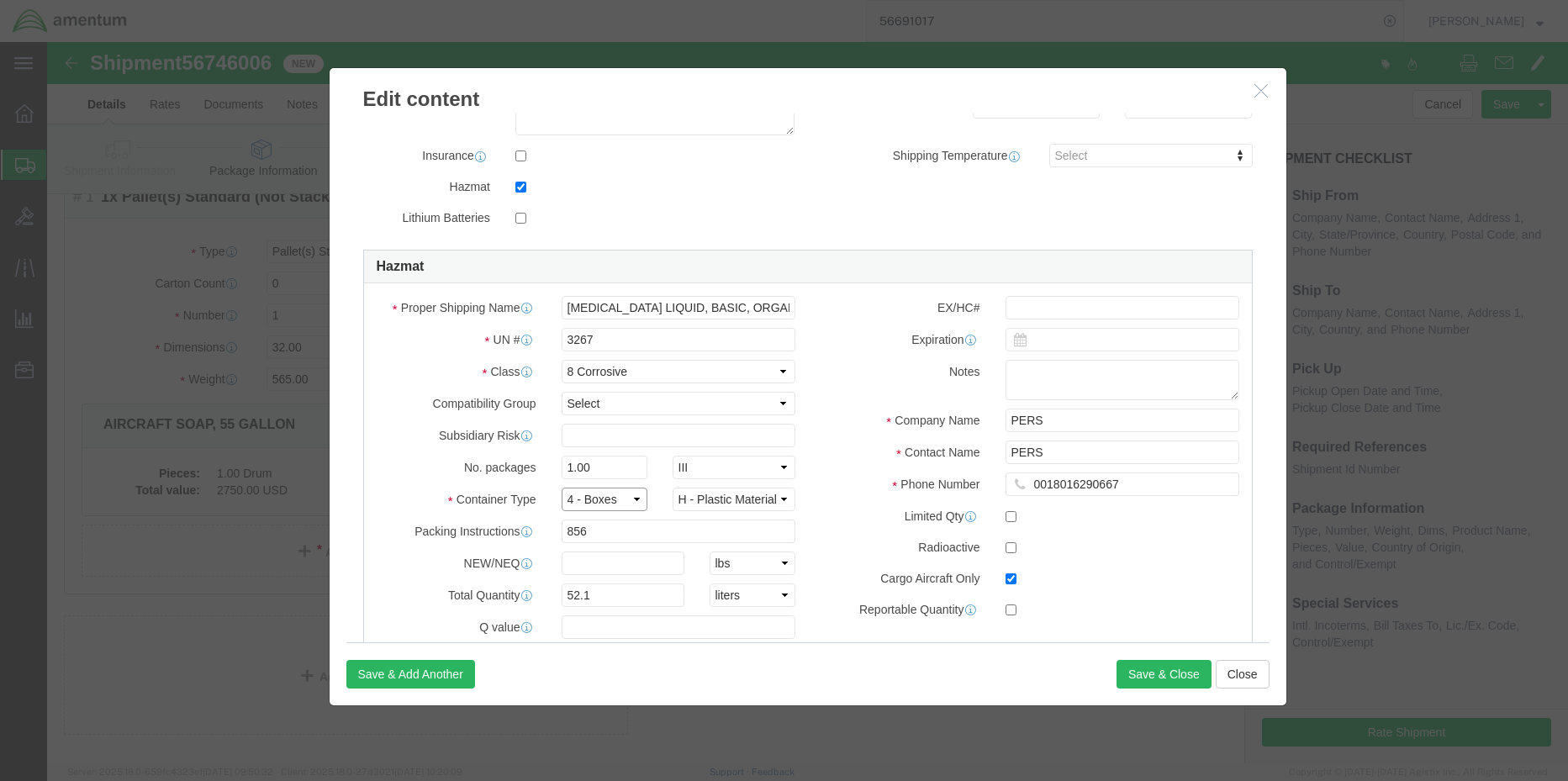
click select "Select 1 - Drums 2 - Reserved 3 - Jerricans 4 - Boxes 5 - Bags 6 - Composite Pa…"
select select "DRUMS"
click select "Select 1 - Drums 2 - Reserved 3 - Jerricans 4 - Boxes 5 - Bags 6 - Composite Pa…"
click button "Save & Close"
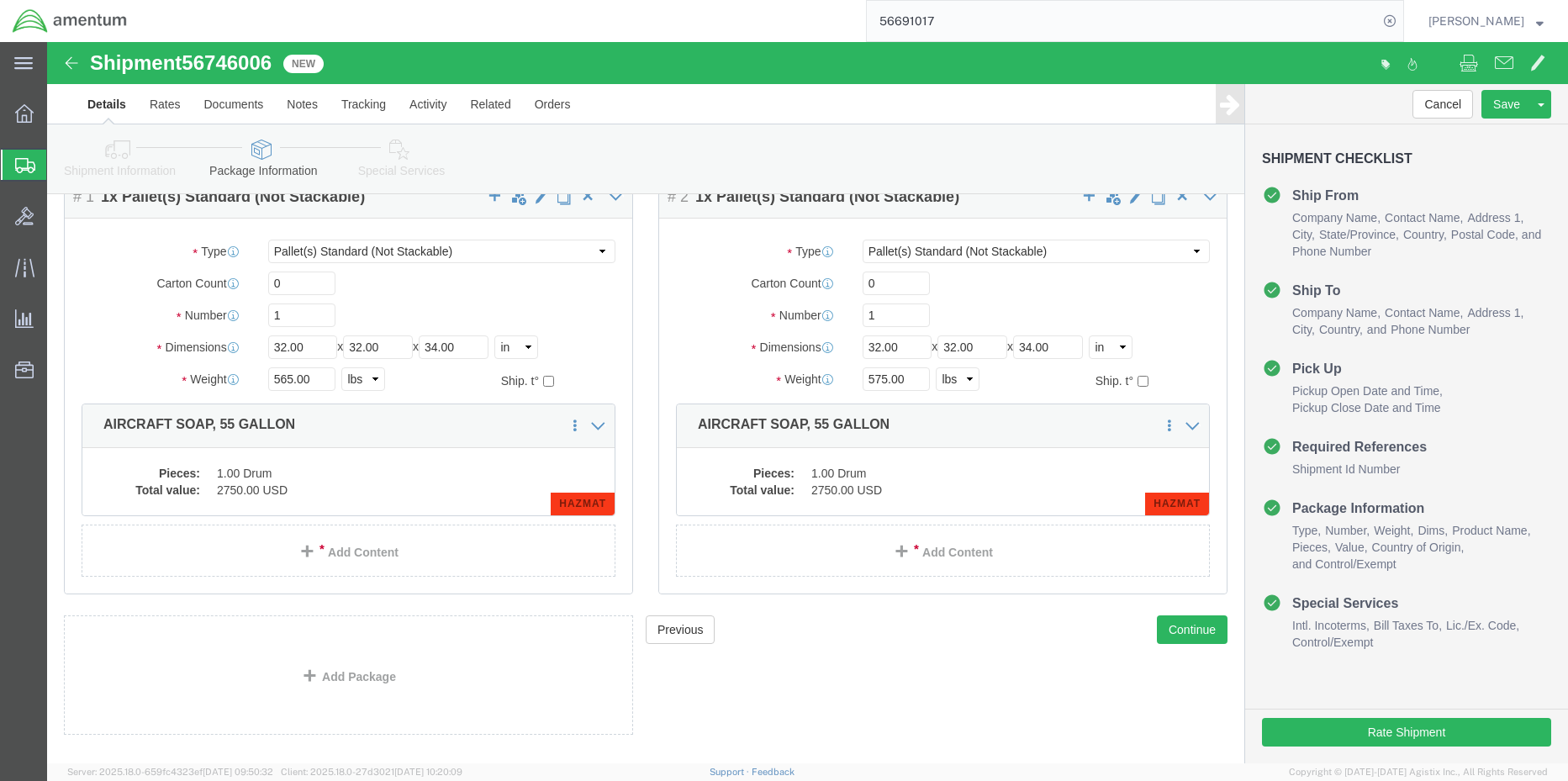
click icon
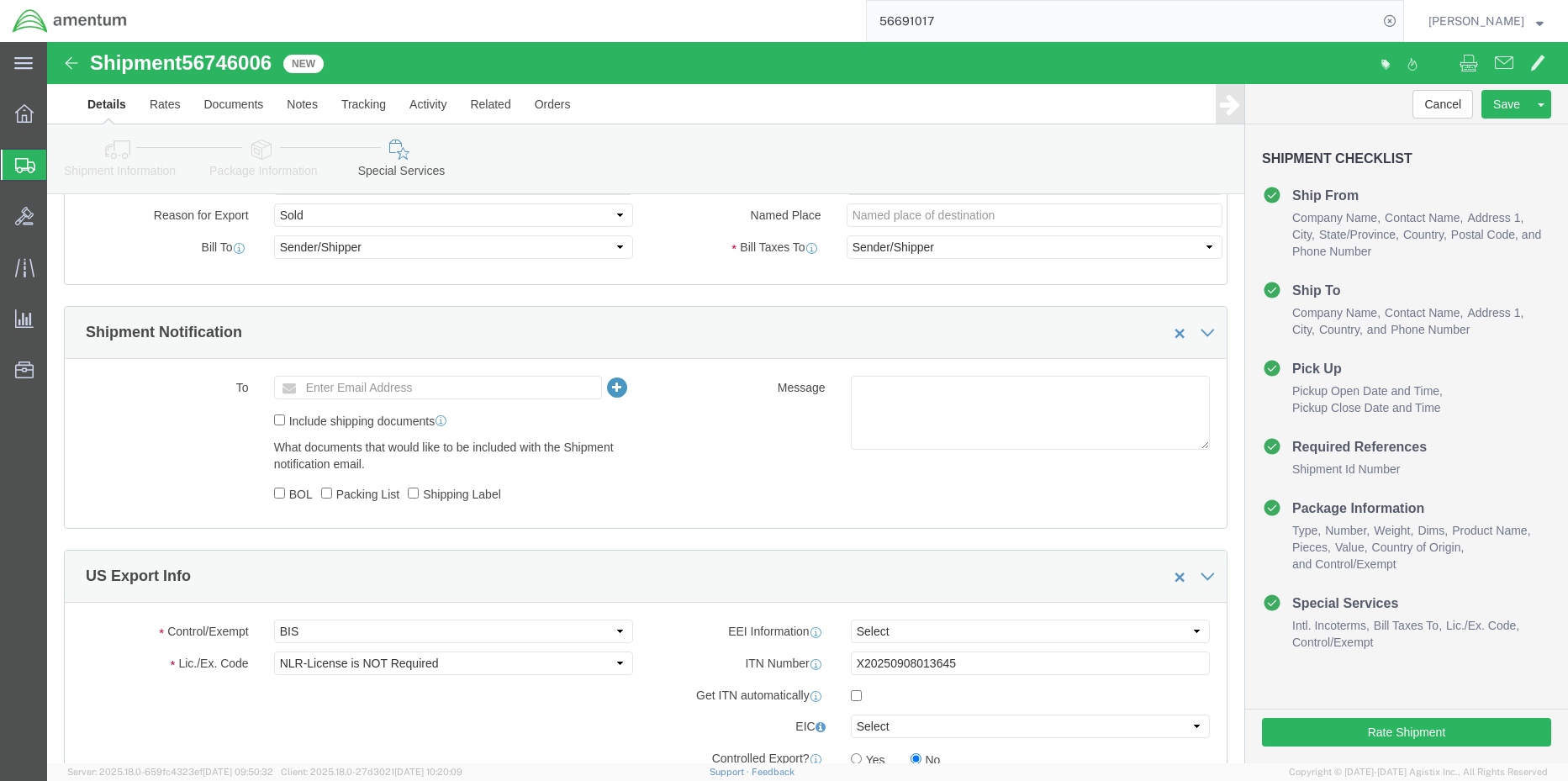
scroll to position [1009, 0]
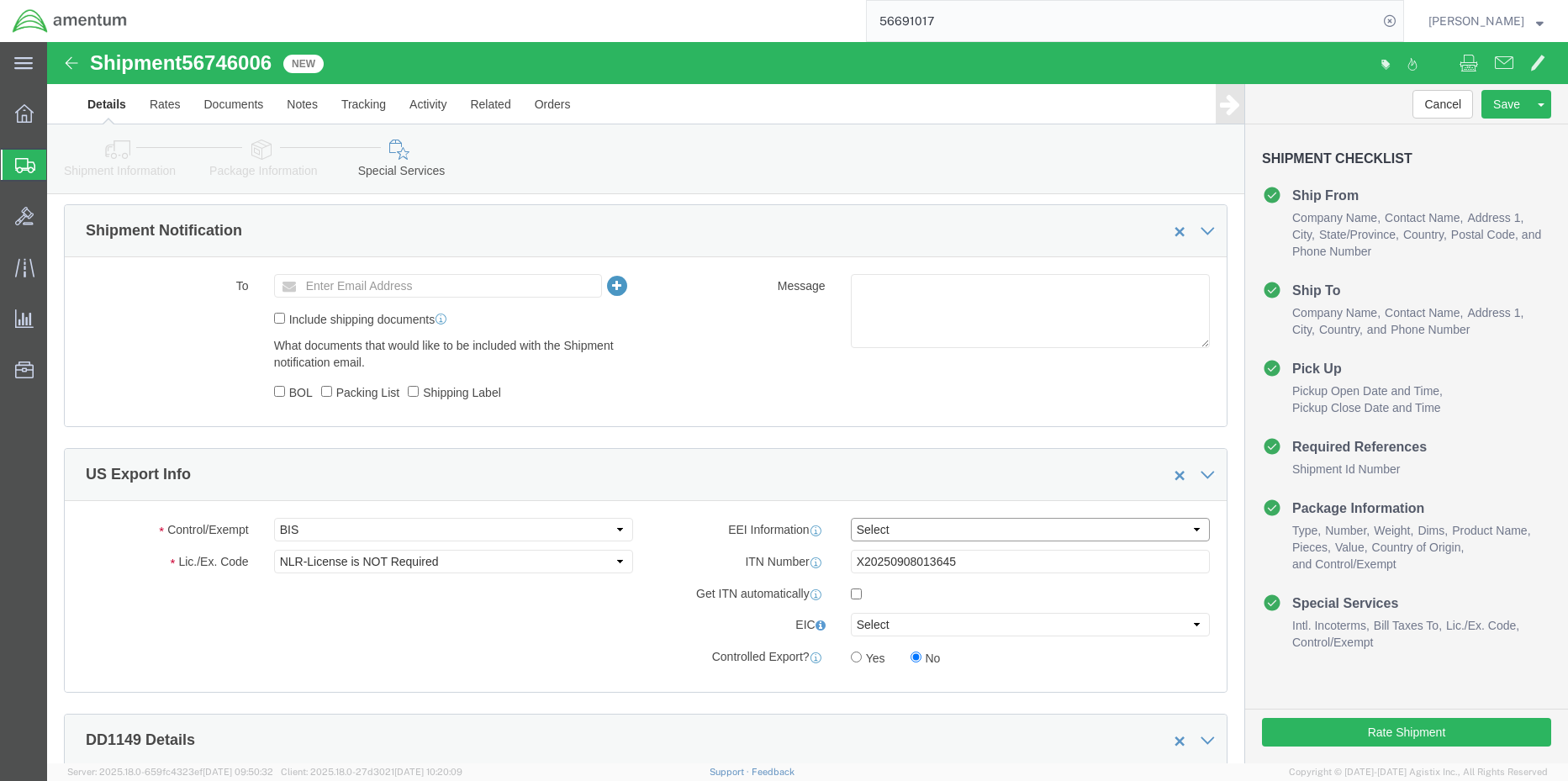
click select "Select AES-Direct EEI Carrier File EEI EEI Exempt"
select select "AESD"
click select "Select AES-Direct EEI Carrier File EEI EEI Exempt"
click button "Rate Shipment"
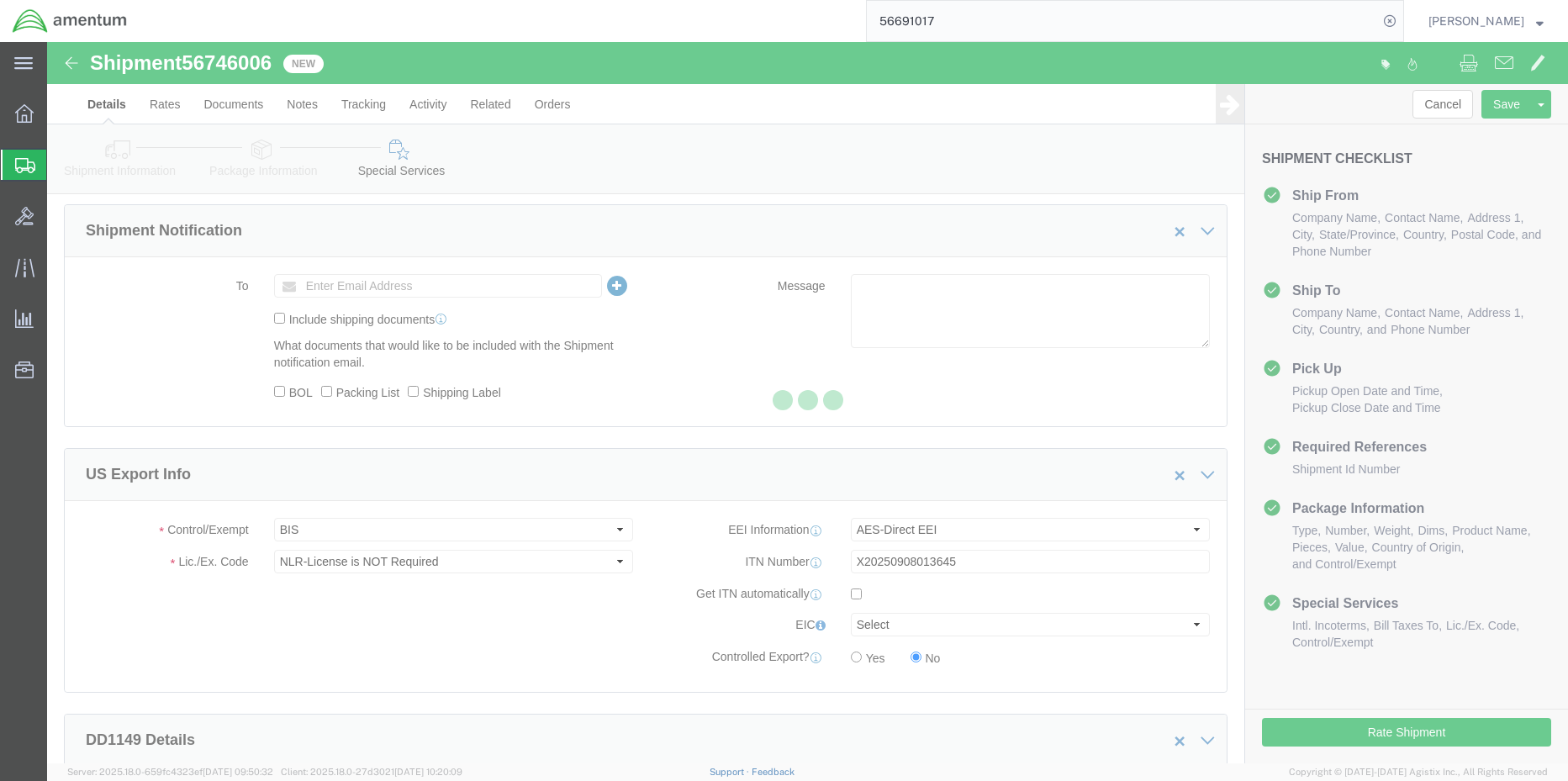
select select "42668"
select select "42677"
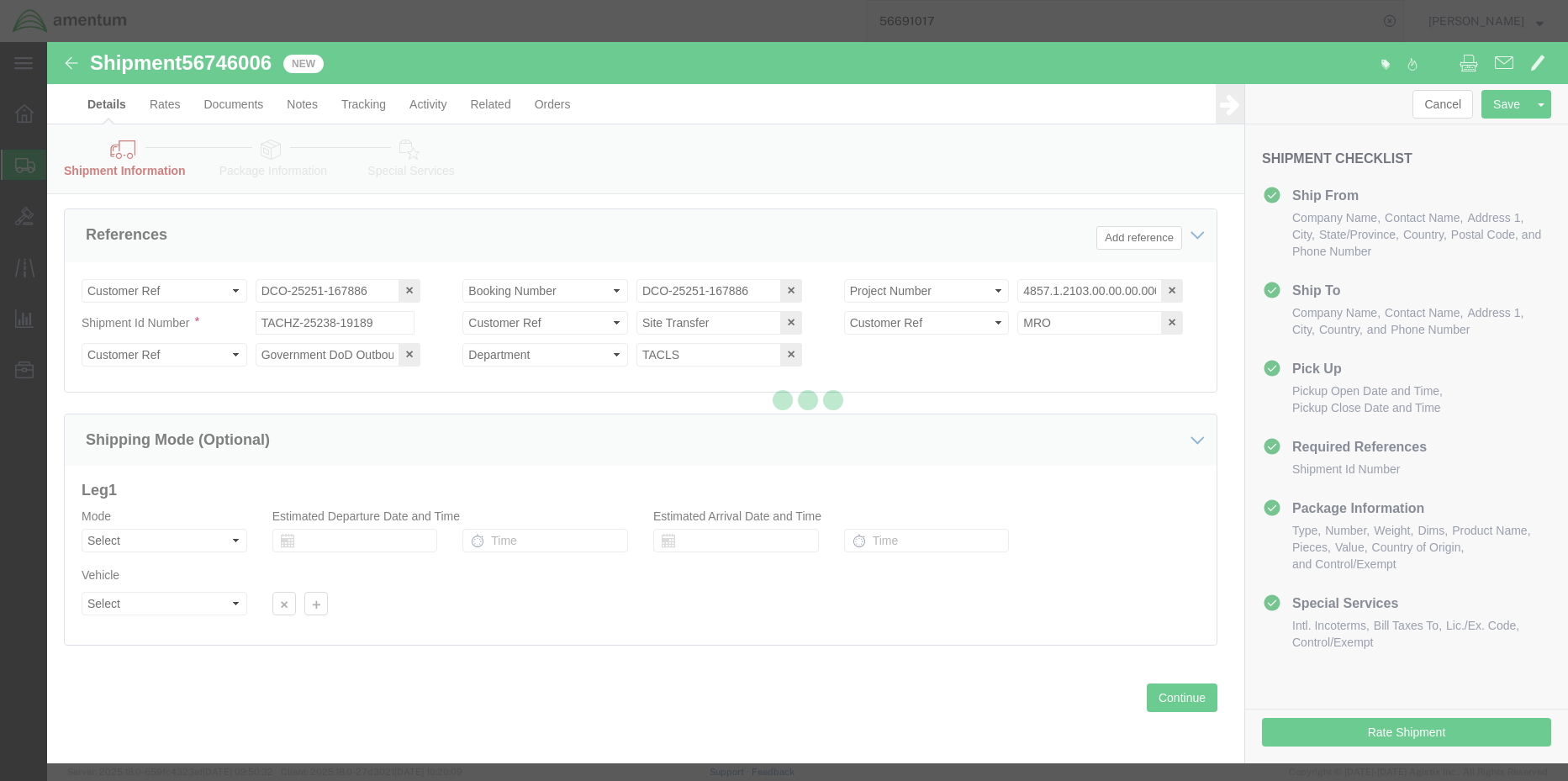
scroll to position [786, 0]
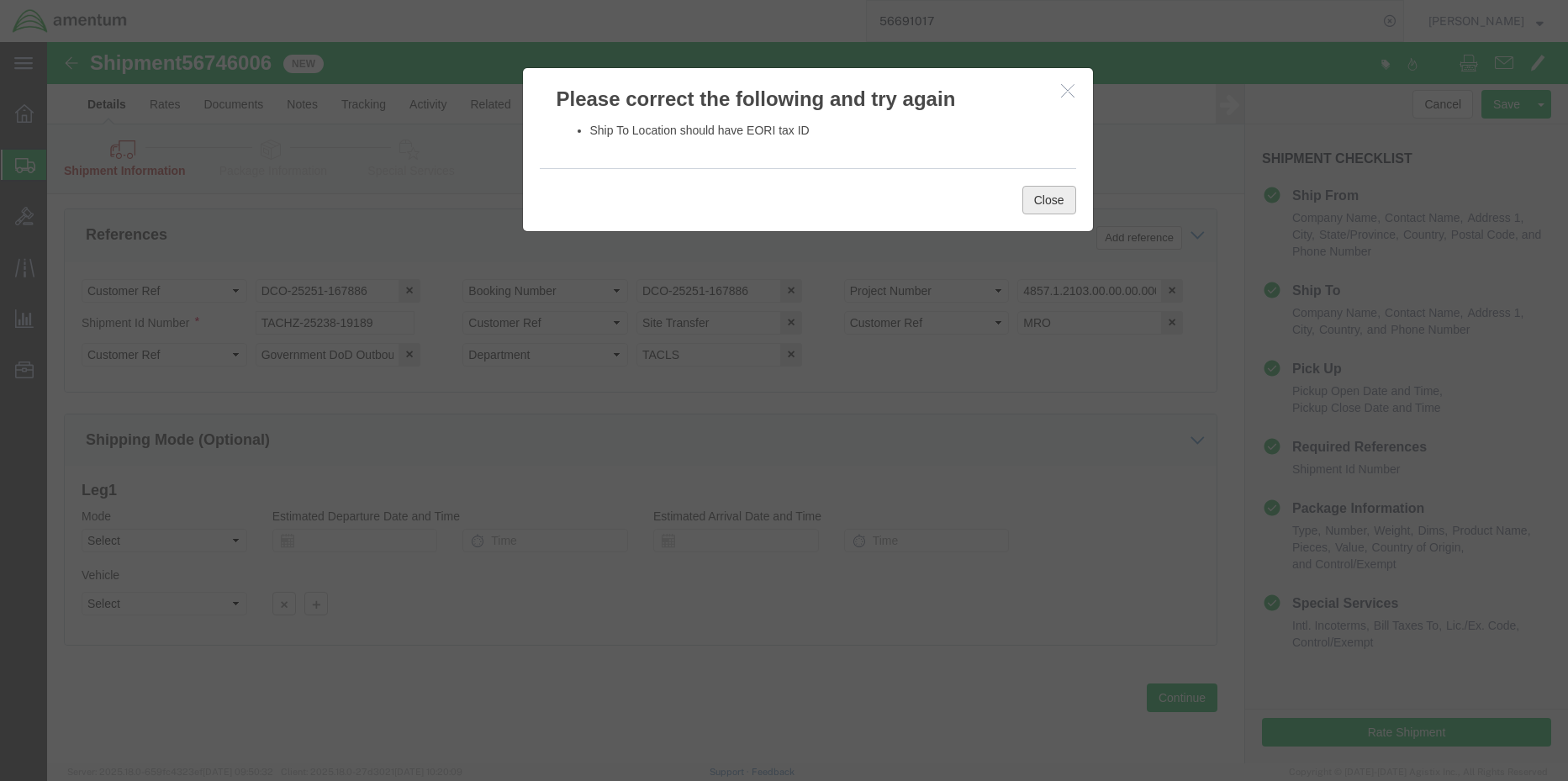
click button "Close"
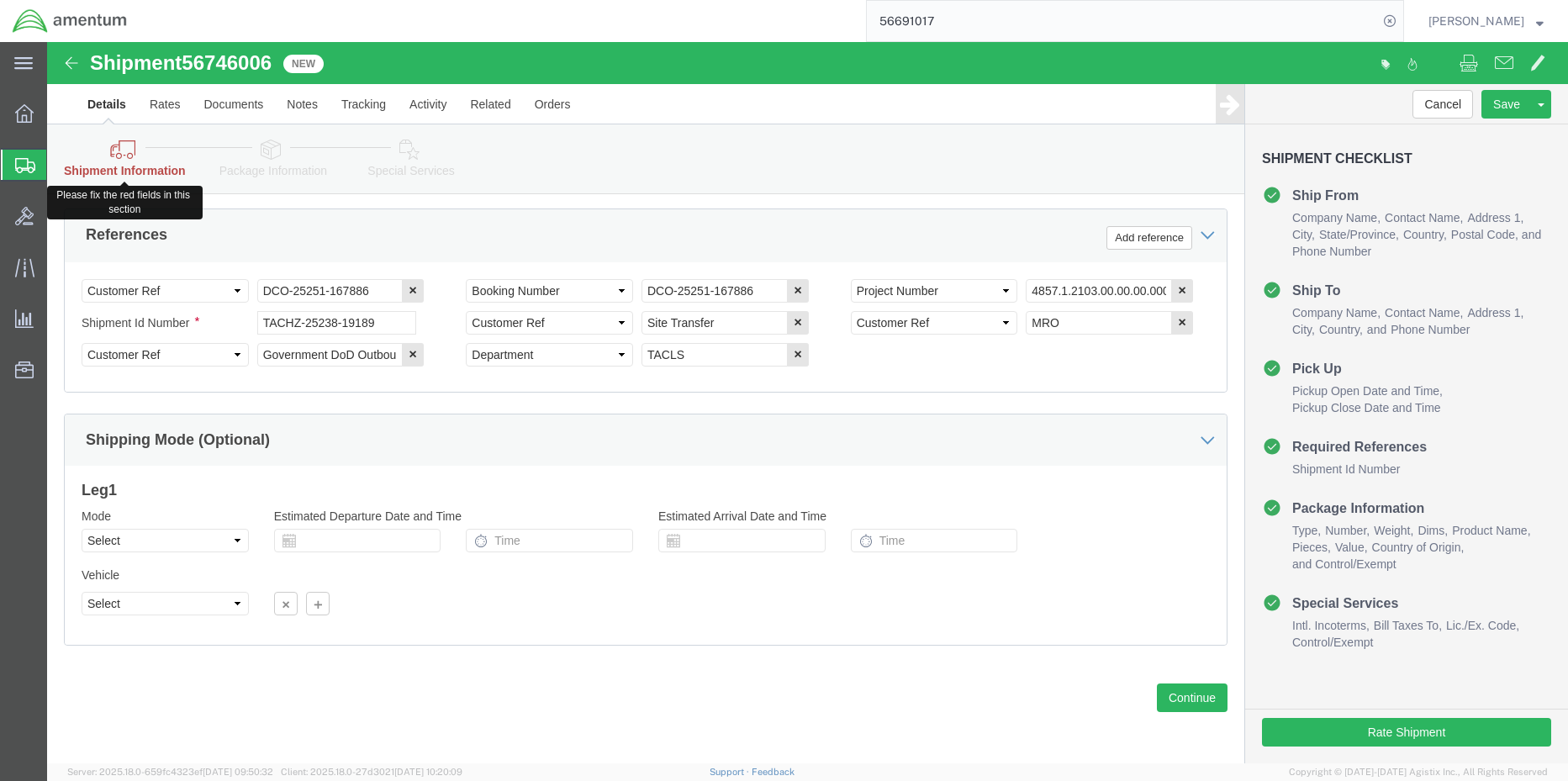
click link "Shipment Information"
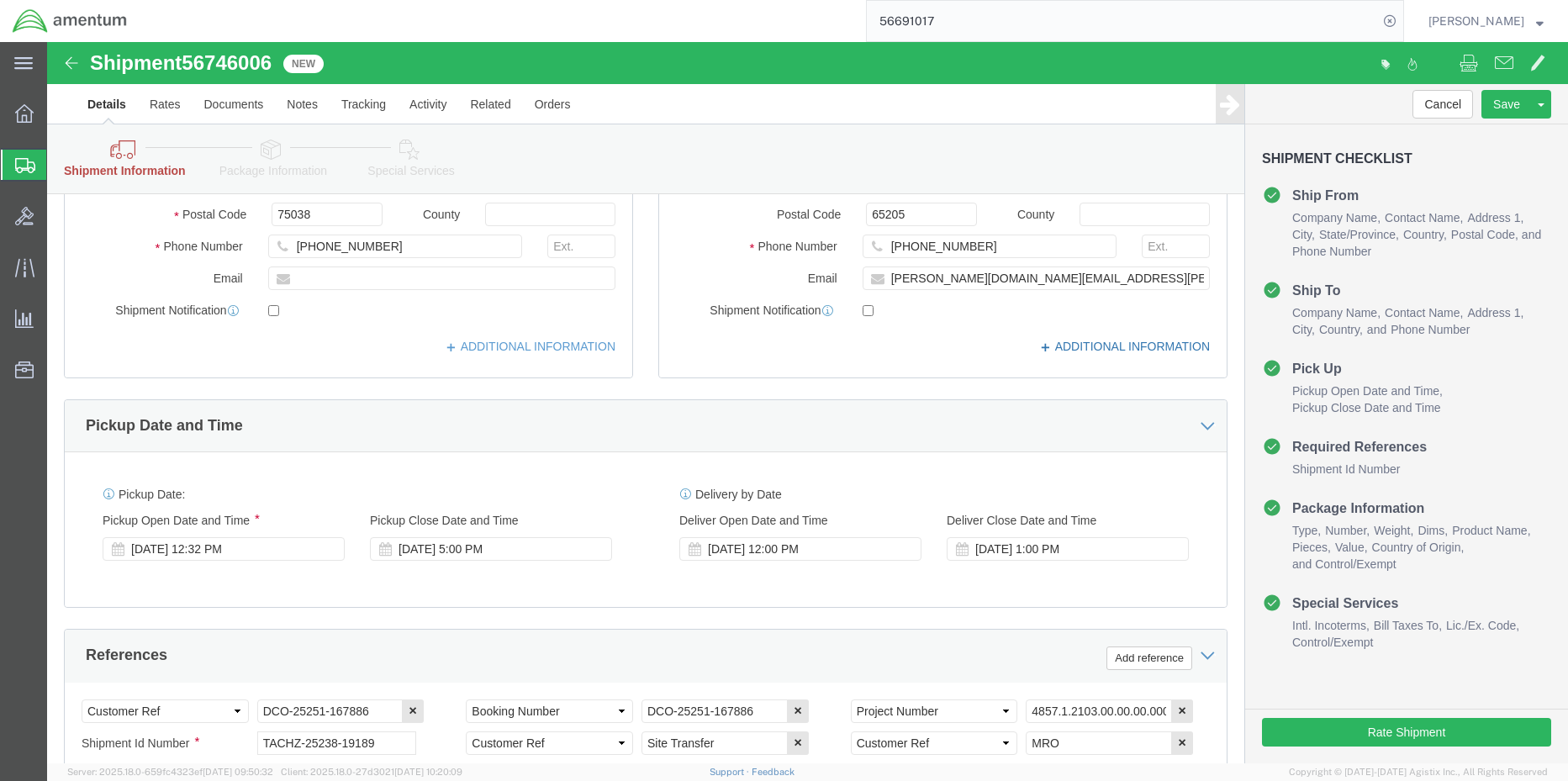
click icon
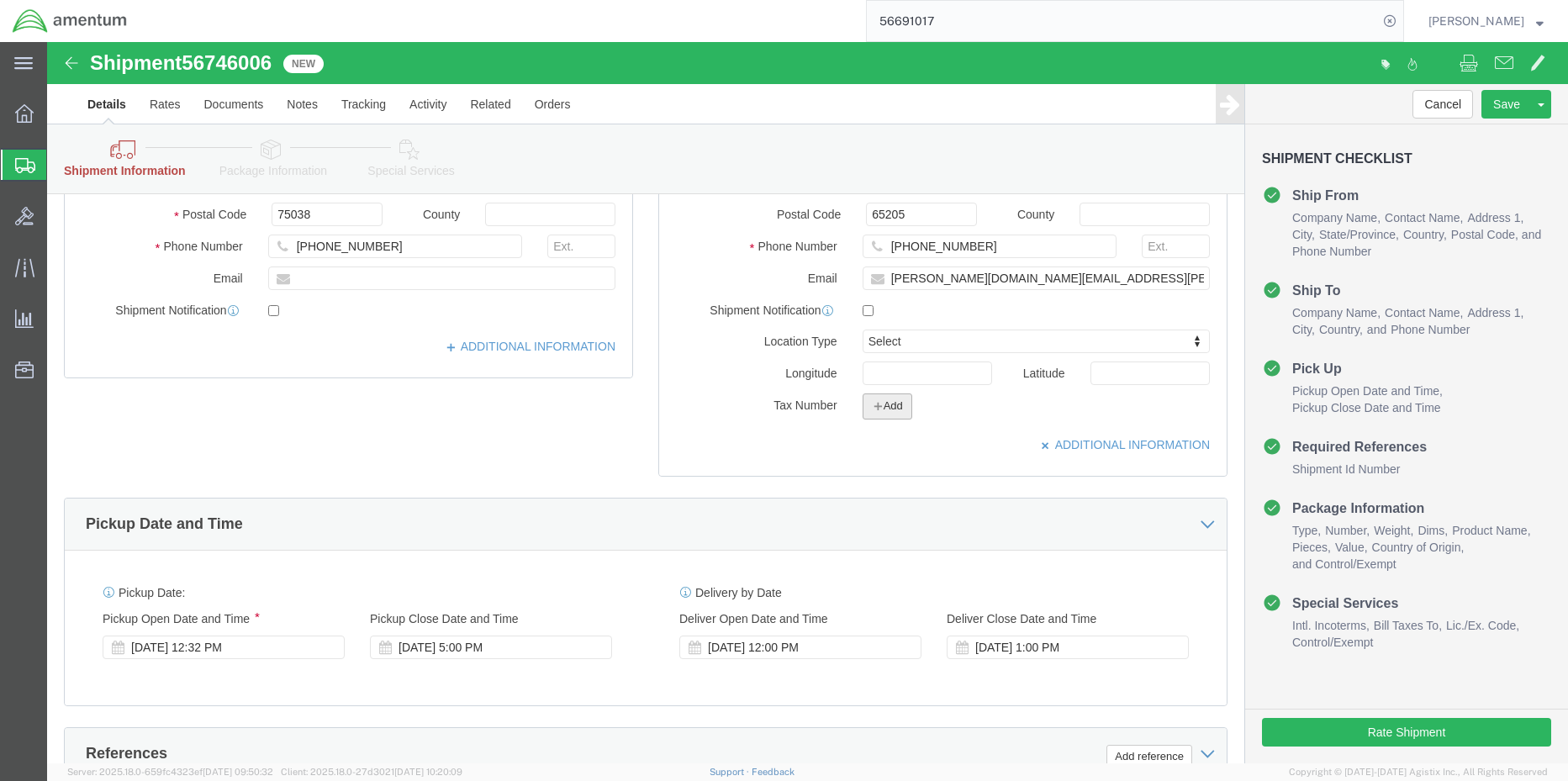
click button "Add"
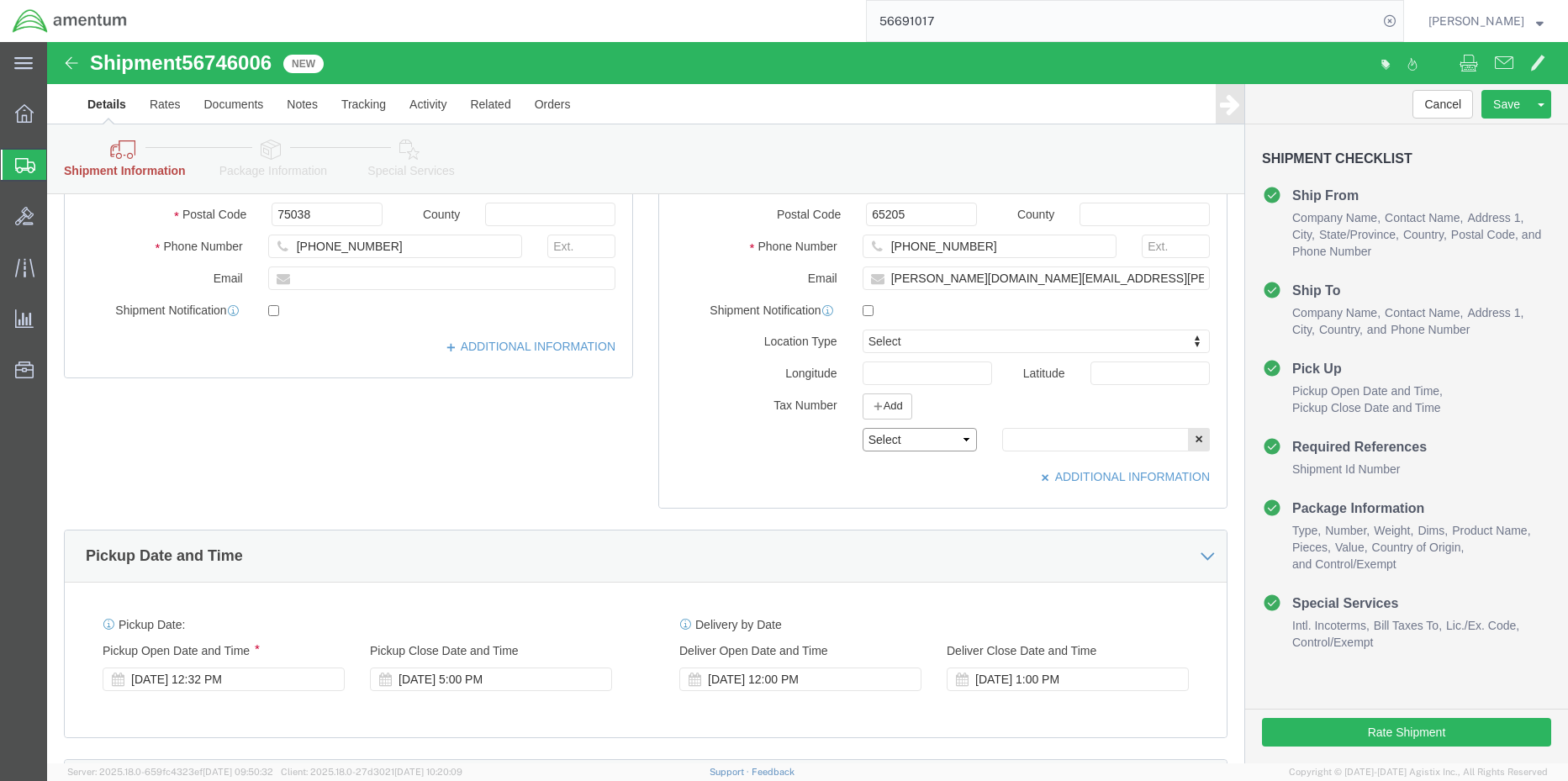
click select "Select EIN EORI TIN VAT Other"
select select "EORI"
click select "Select EIN EORI TIN VAT Other"
click input "text"
type input "[US_VEHICLE_IDENTIFICATION_NUMBER]"
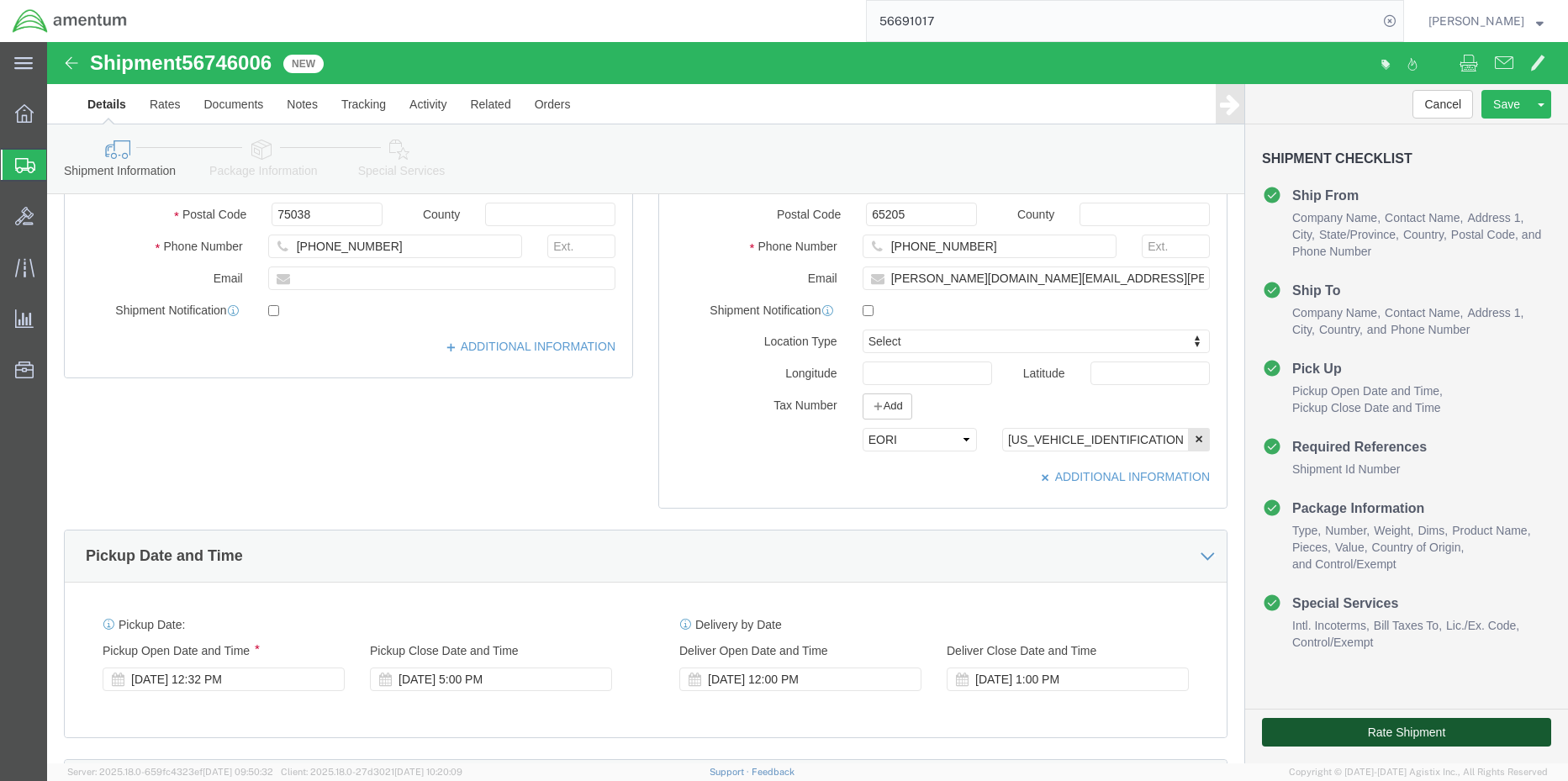
click button "Rate Shipment"
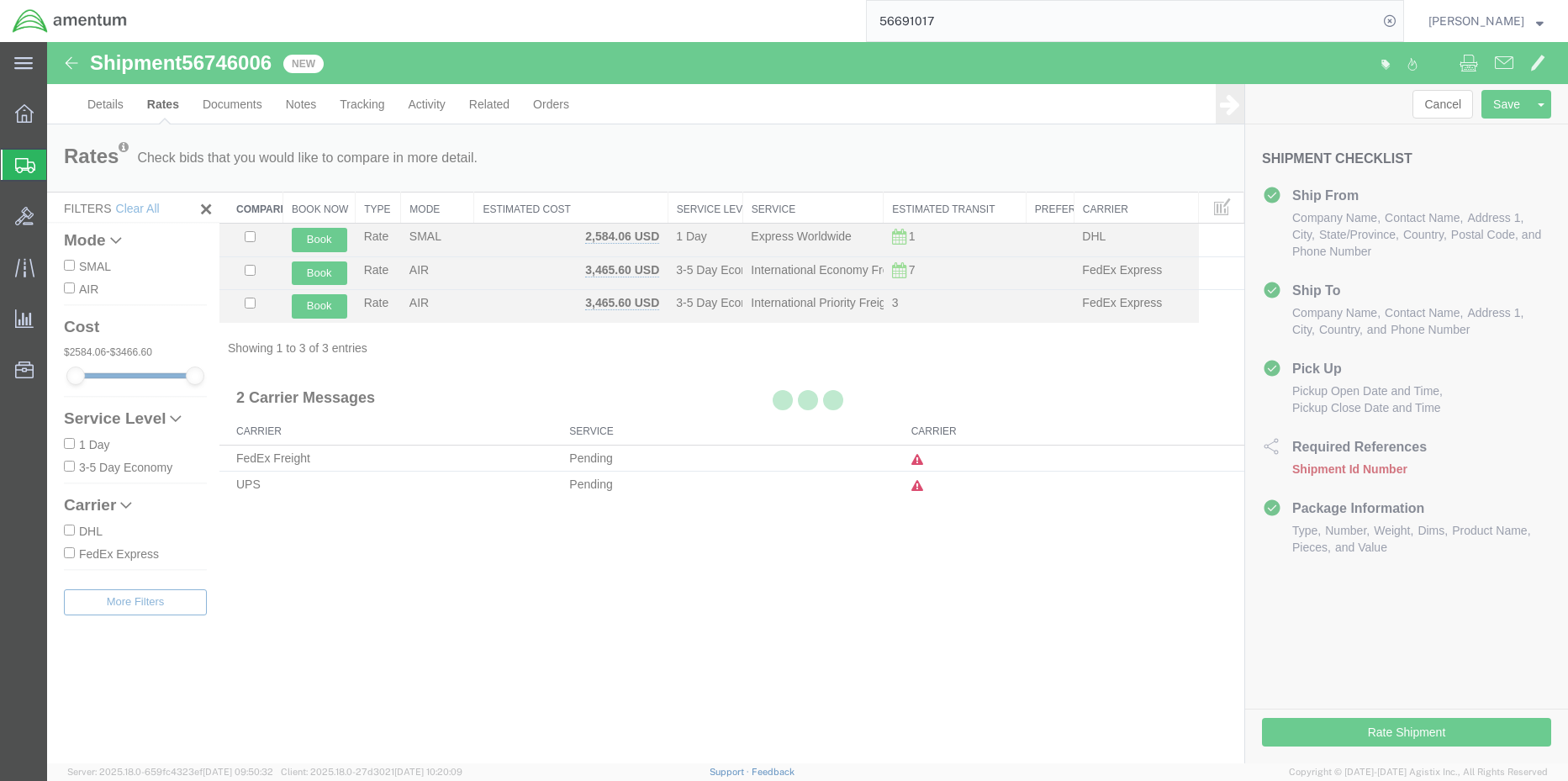
scroll to position [0, 0]
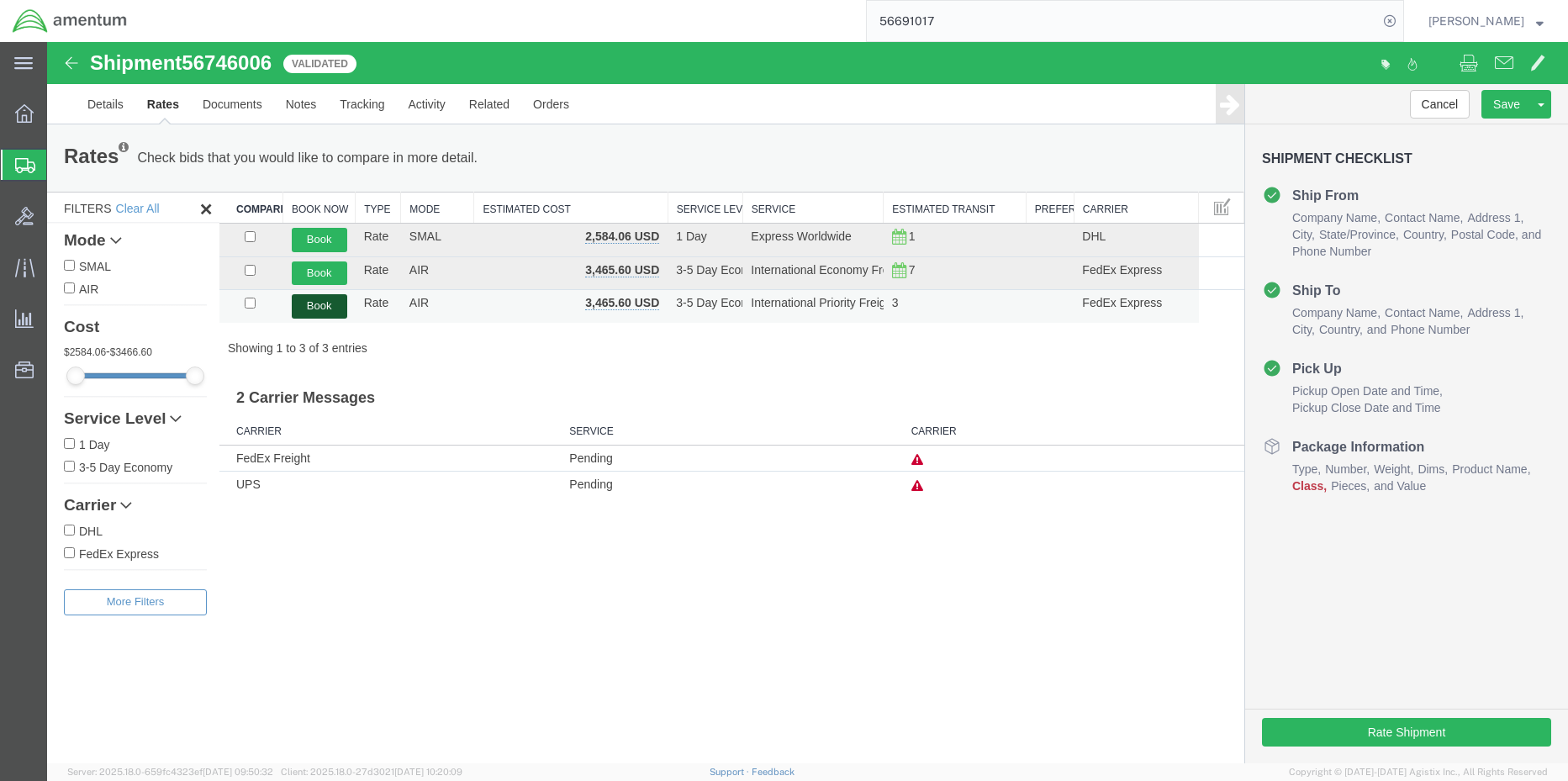
click at [310, 305] on button "Book" at bounding box center [319, 306] width 55 height 24
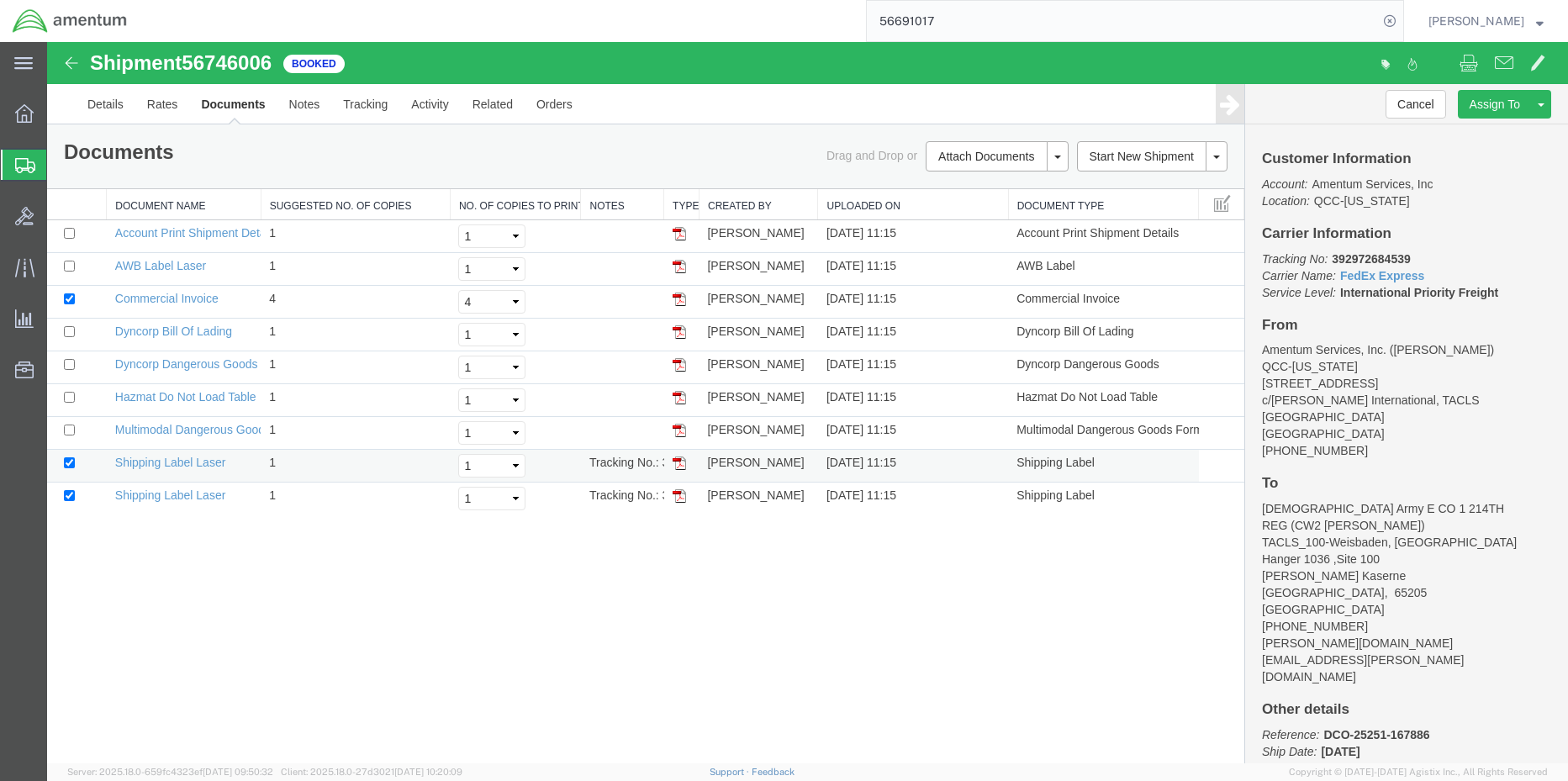
click at [682, 465] on img at bounding box center [679, 463] width 13 height 13
drag, startPoint x: 679, startPoint y: 493, endPoint x: 714, endPoint y: 552, distance: 68.6
click at [679, 493] on img at bounding box center [679, 495] width 13 height 13
click at [679, 268] on img at bounding box center [679, 266] width 13 height 13
